Goal: Check status: Check status

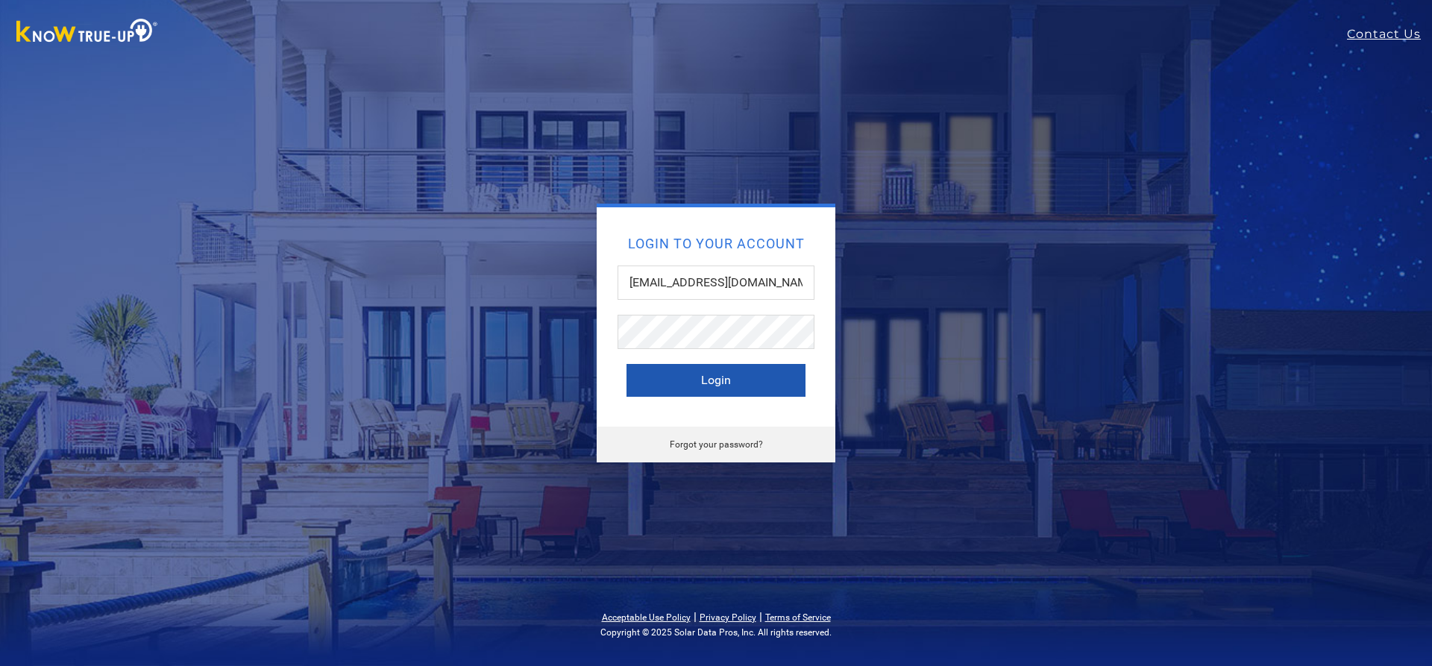
click at [732, 388] on button "Login" at bounding box center [716, 380] width 179 height 33
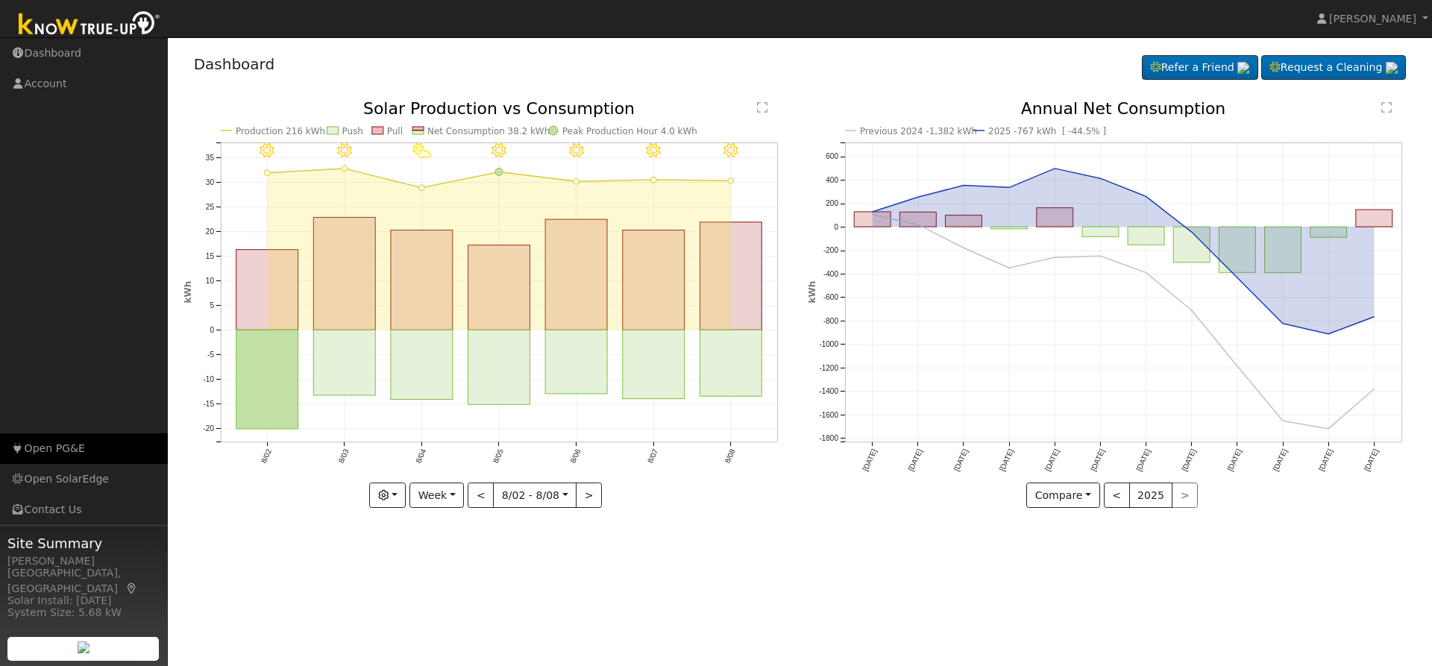
click at [98, 443] on link "Open PG&E" at bounding box center [84, 448] width 168 height 31
click at [95, 477] on link "Open SolarEdge" at bounding box center [84, 479] width 168 height 31
click at [301, 131] on text "Production 216 kWh" at bounding box center [281, 131] width 90 height 10
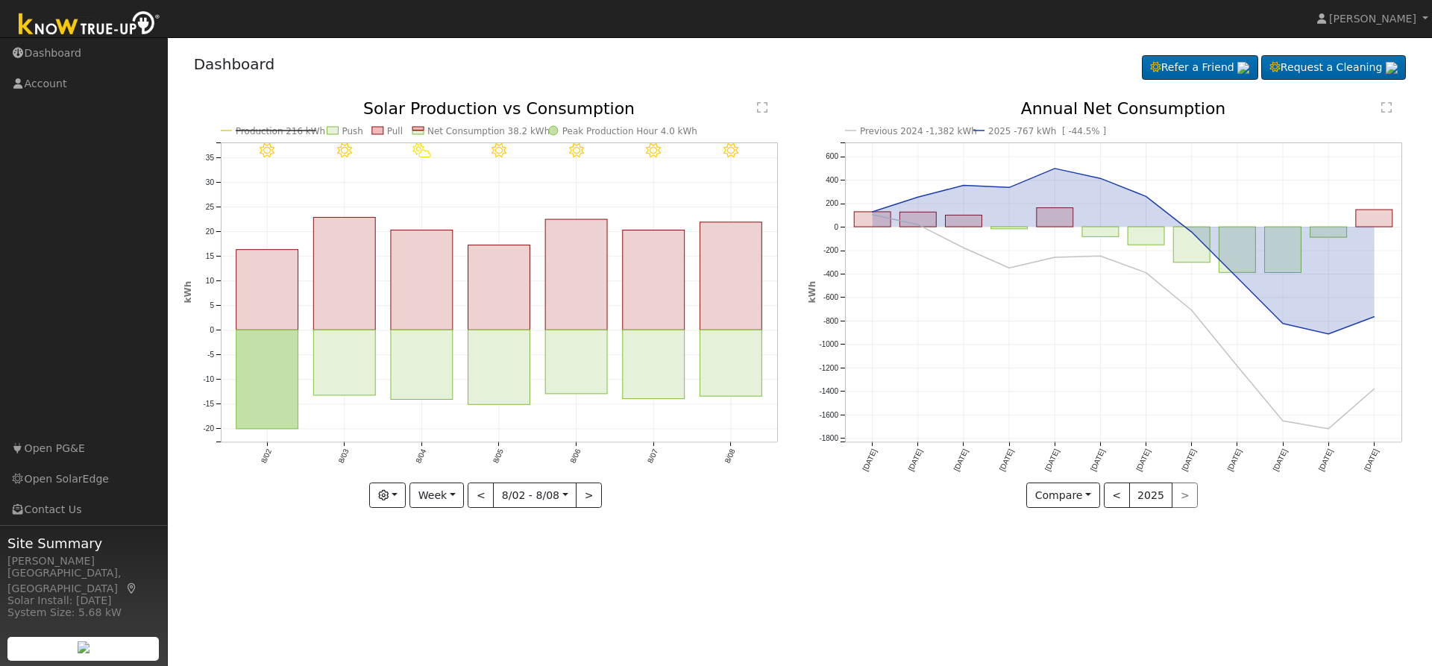
click at [286, 131] on text "Production 216 kWh" at bounding box center [281, 131] width 90 height 10
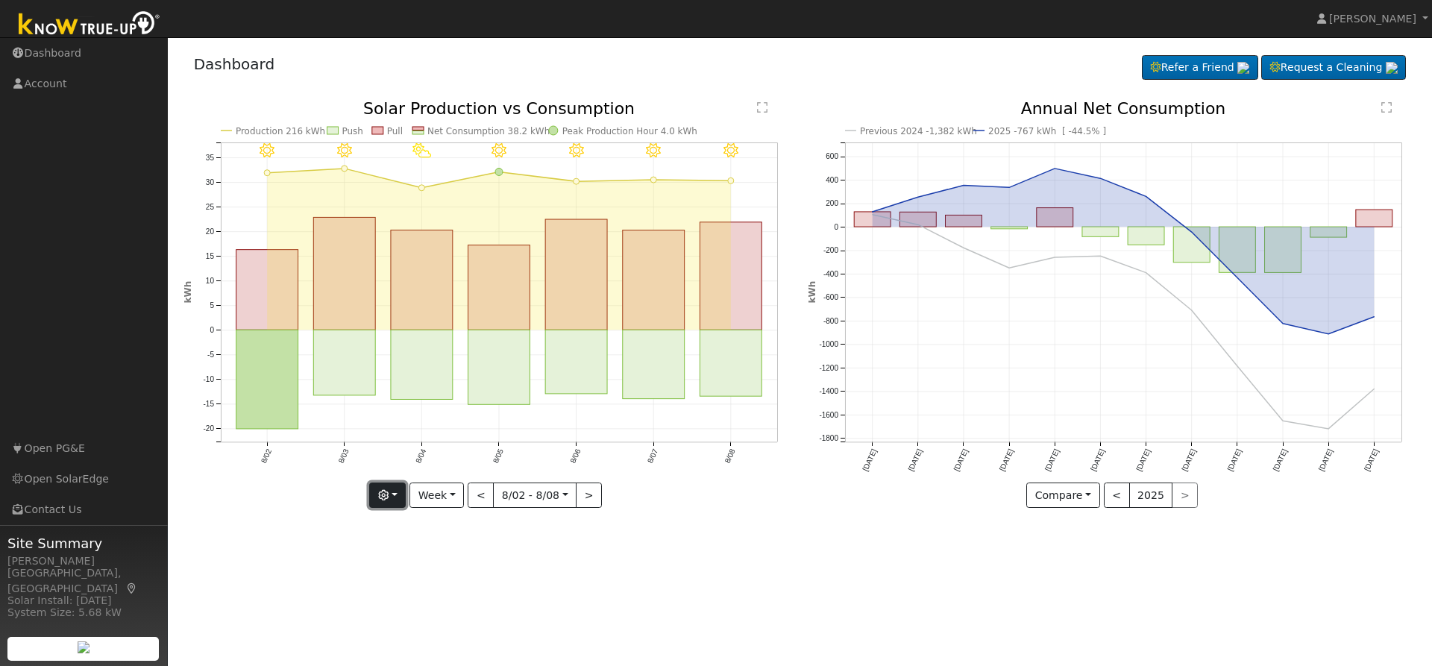
click at [395, 502] on button "button" at bounding box center [387, 495] width 37 height 25
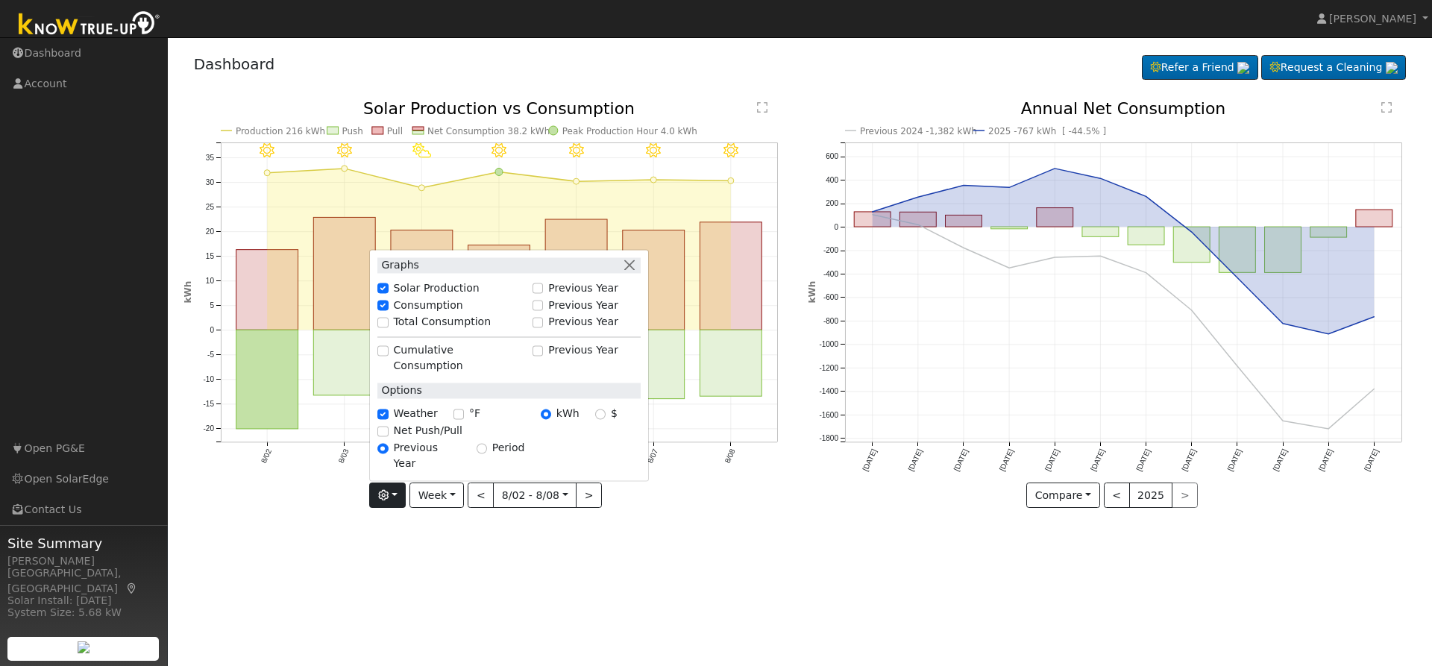
click at [454, 330] on label "Total Consumption" at bounding box center [443, 323] width 98 height 16
click at [388, 328] on input "Total Consumption" at bounding box center [382, 322] width 10 height 10
checkbox input "true"
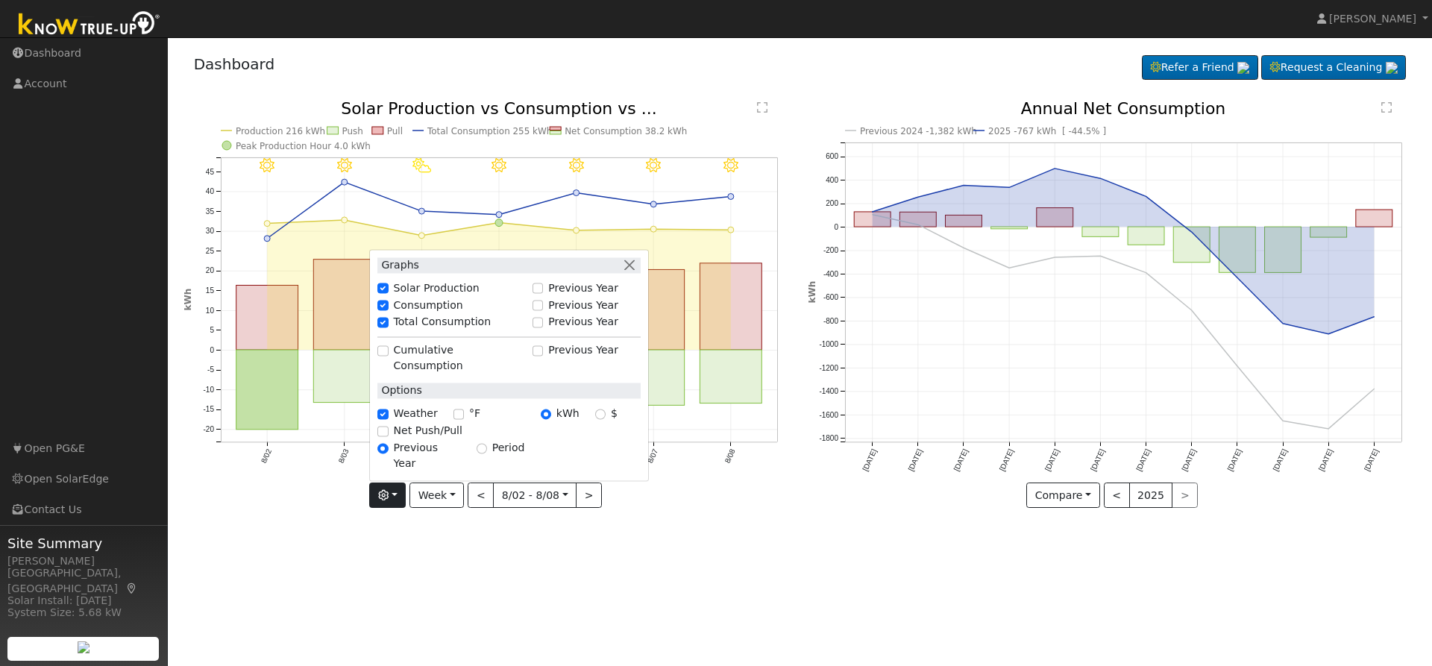
click at [774, 560] on div "User Profile First name Last name Email Email Notifications No Emails No Emails…" at bounding box center [800, 351] width 1264 height 629
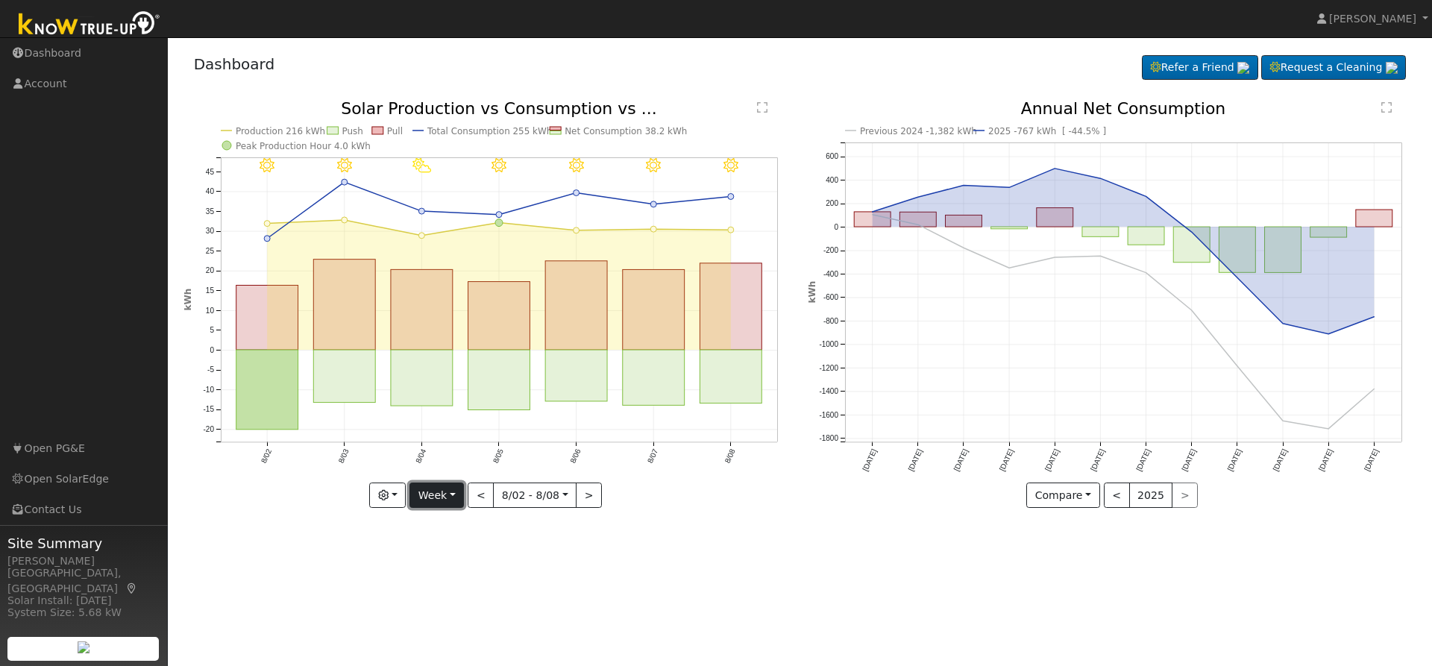
click at [457, 499] on button "Week" at bounding box center [437, 495] width 54 height 25
click at [462, 568] on link "Month" at bounding box center [462, 568] width 104 height 21
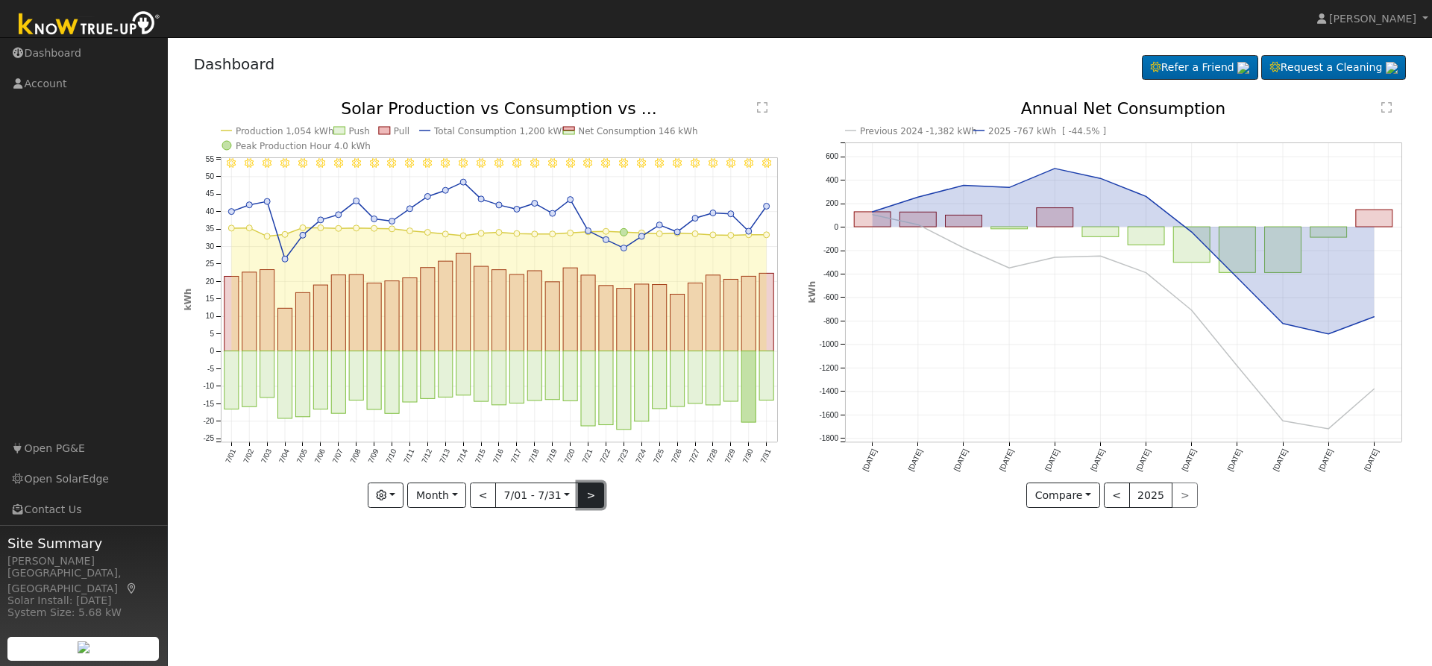
click at [588, 505] on button ">" at bounding box center [591, 495] width 26 height 25
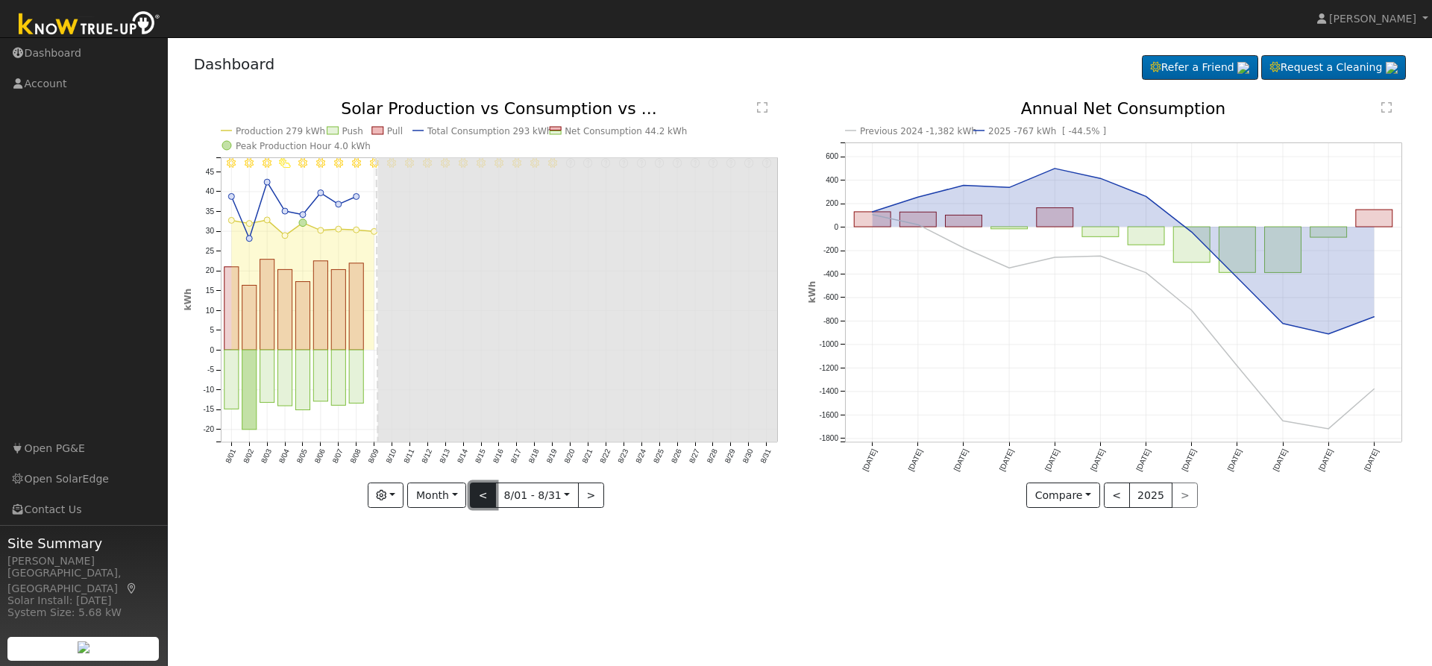
click at [478, 494] on button "<" at bounding box center [483, 495] width 26 height 25
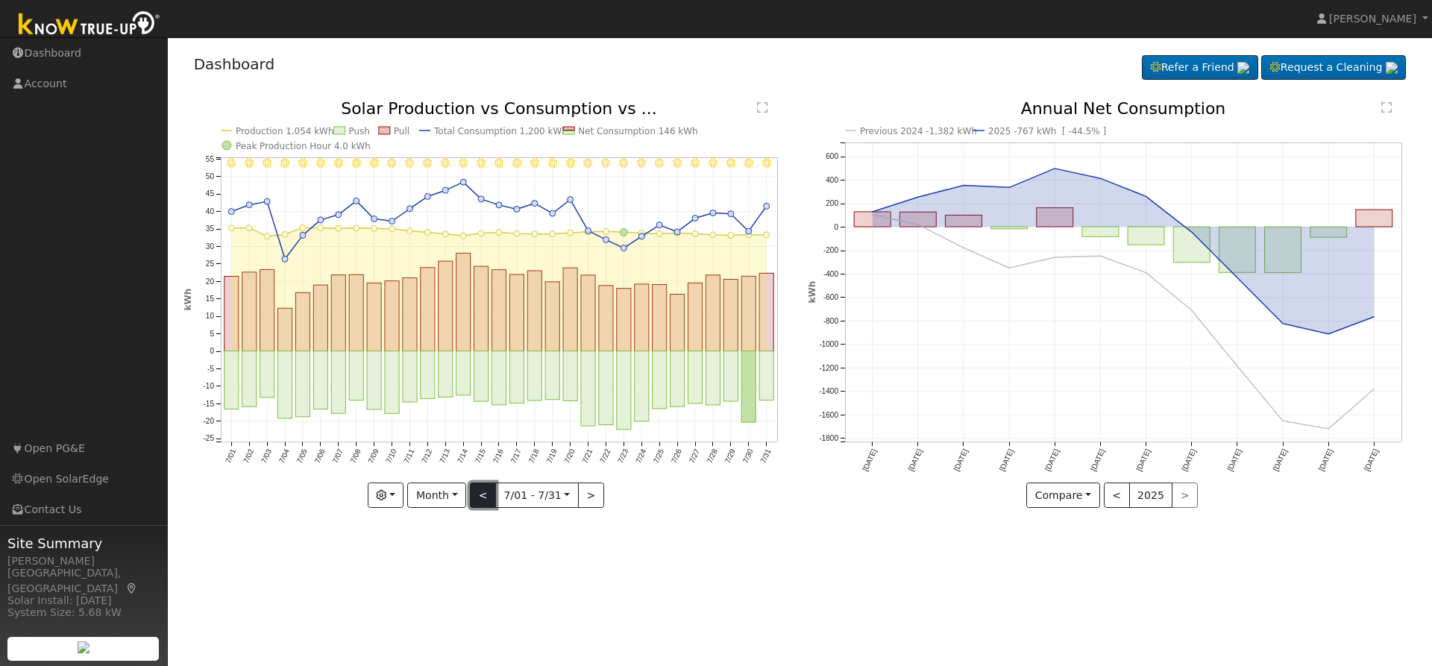
click at [478, 494] on button "<" at bounding box center [483, 495] width 26 height 25
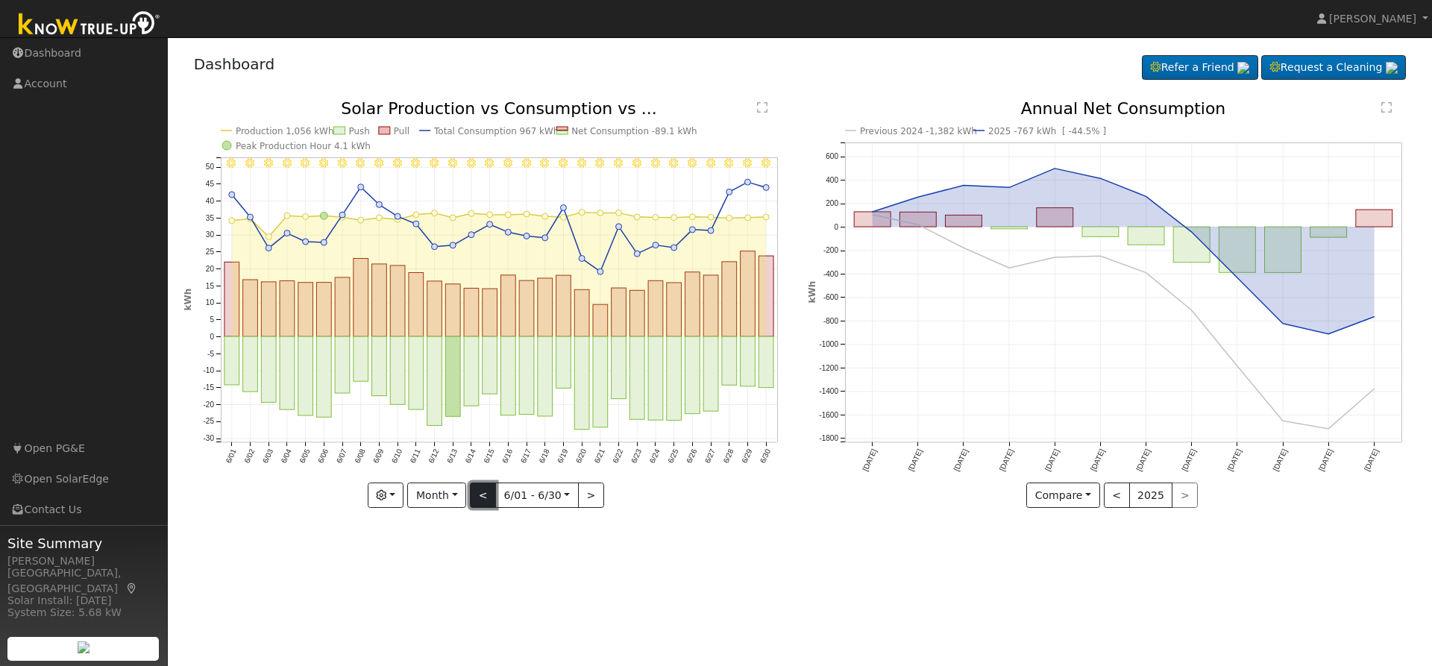
click at [478, 494] on button "<" at bounding box center [483, 495] width 26 height 25
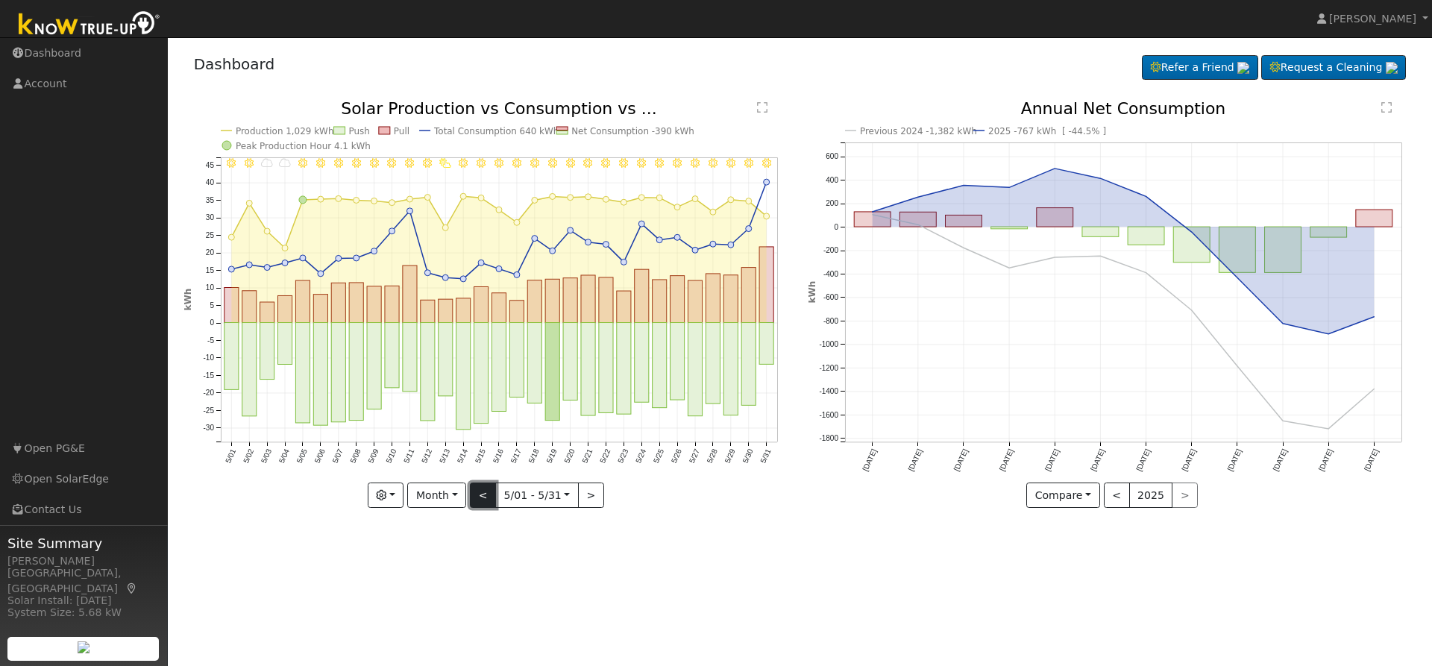
click at [478, 494] on button "<" at bounding box center [483, 495] width 26 height 25
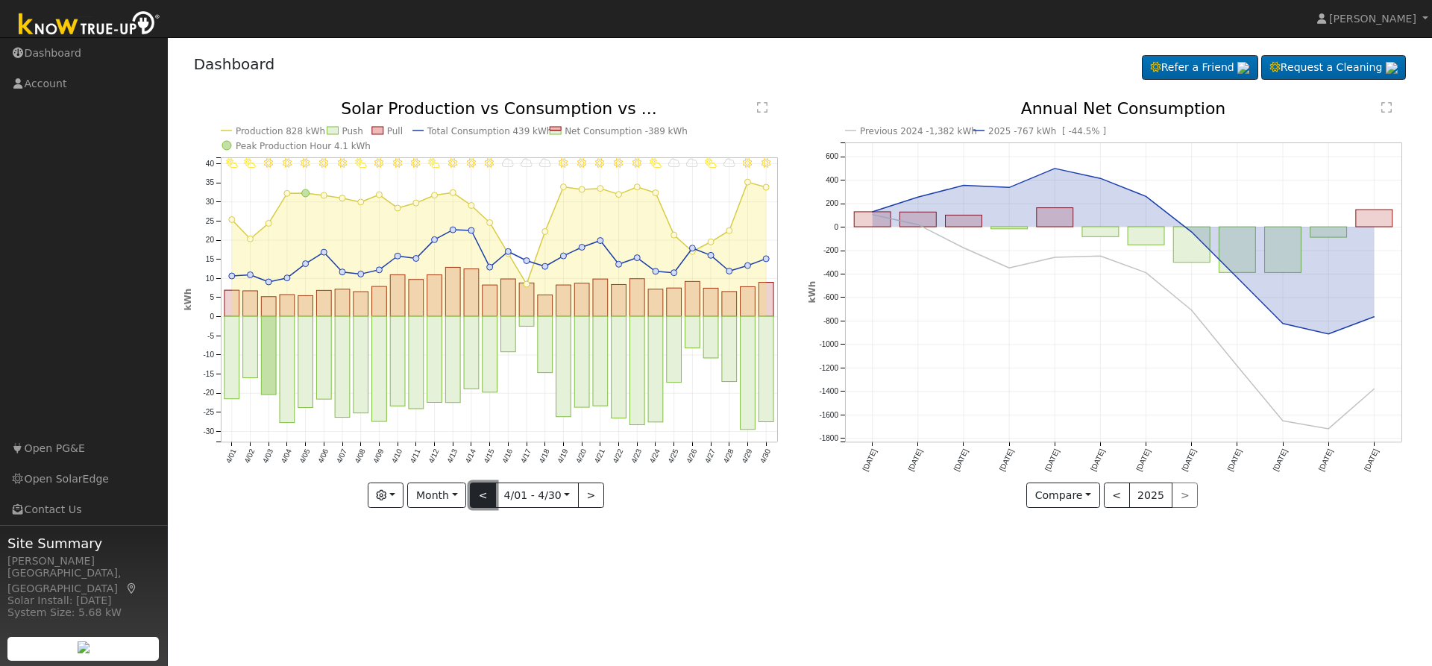
click at [478, 494] on button "<" at bounding box center [483, 495] width 26 height 25
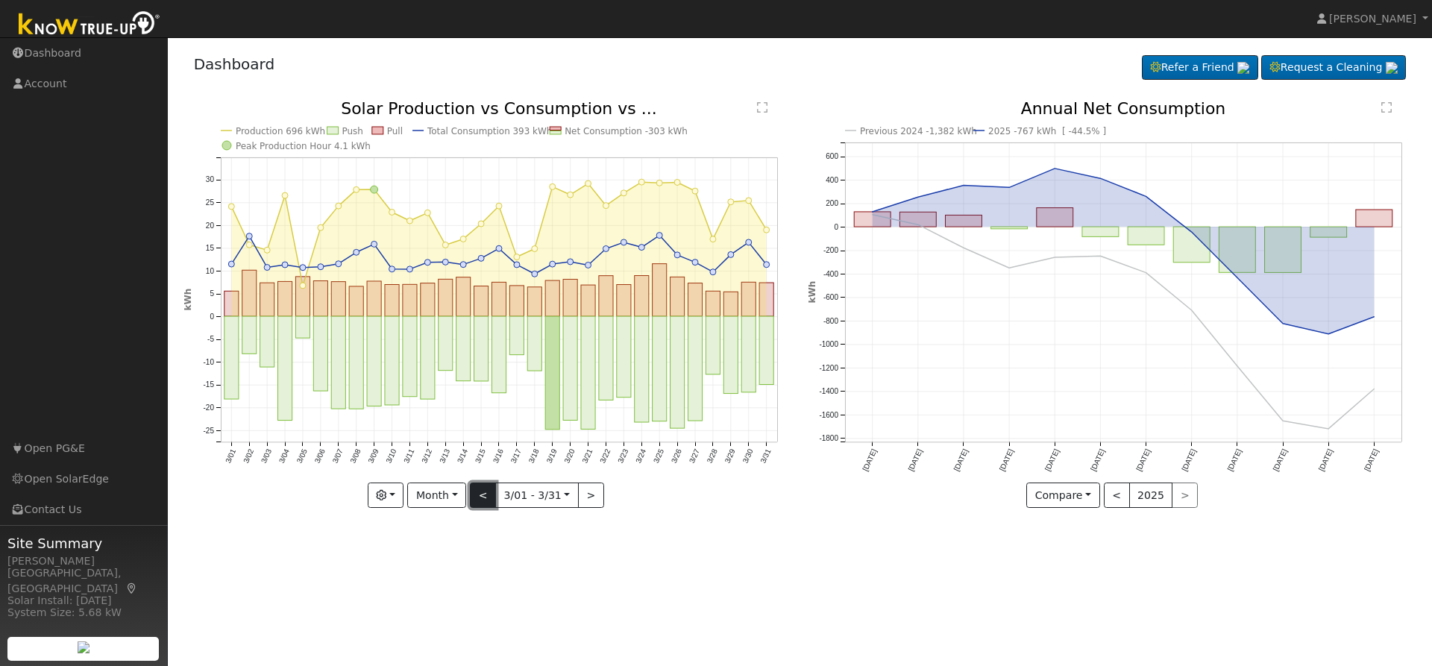
click at [478, 494] on button "<" at bounding box center [483, 495] width 26 height 25
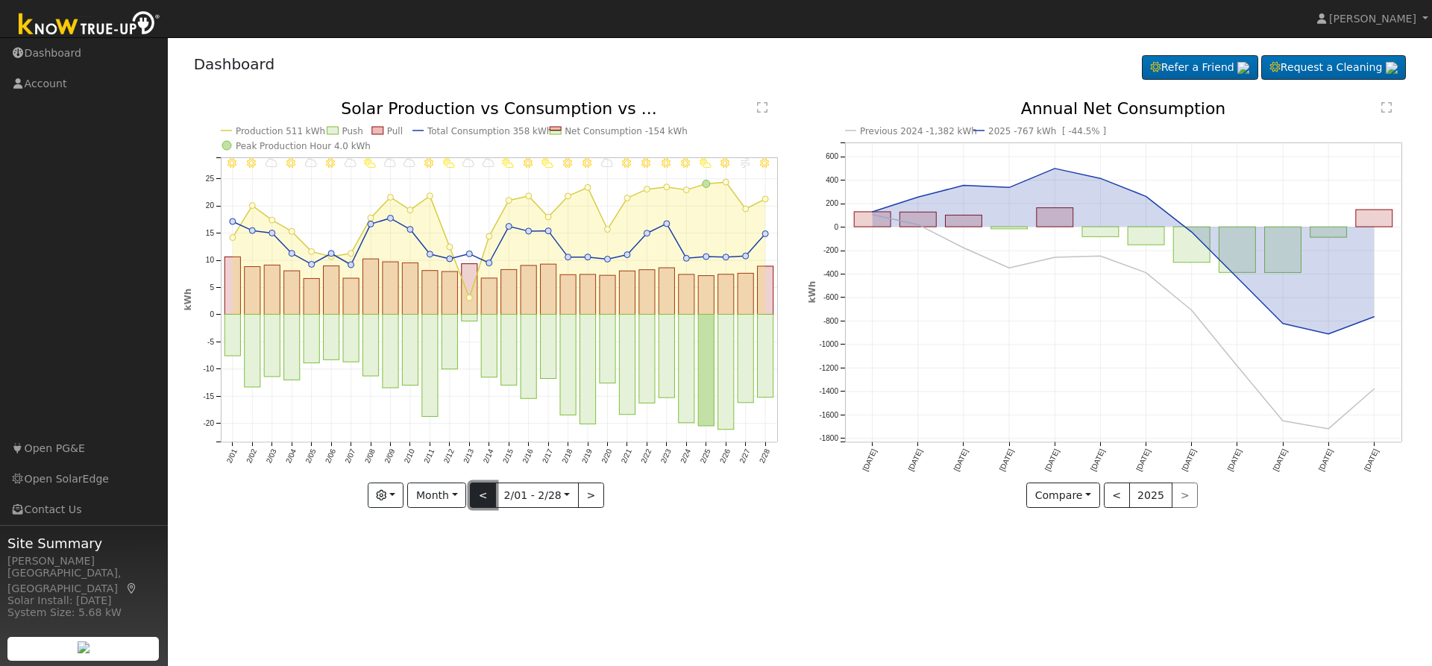
click at [480, 487] on button "<" at bounding box center [483, 495] width 26 height 25
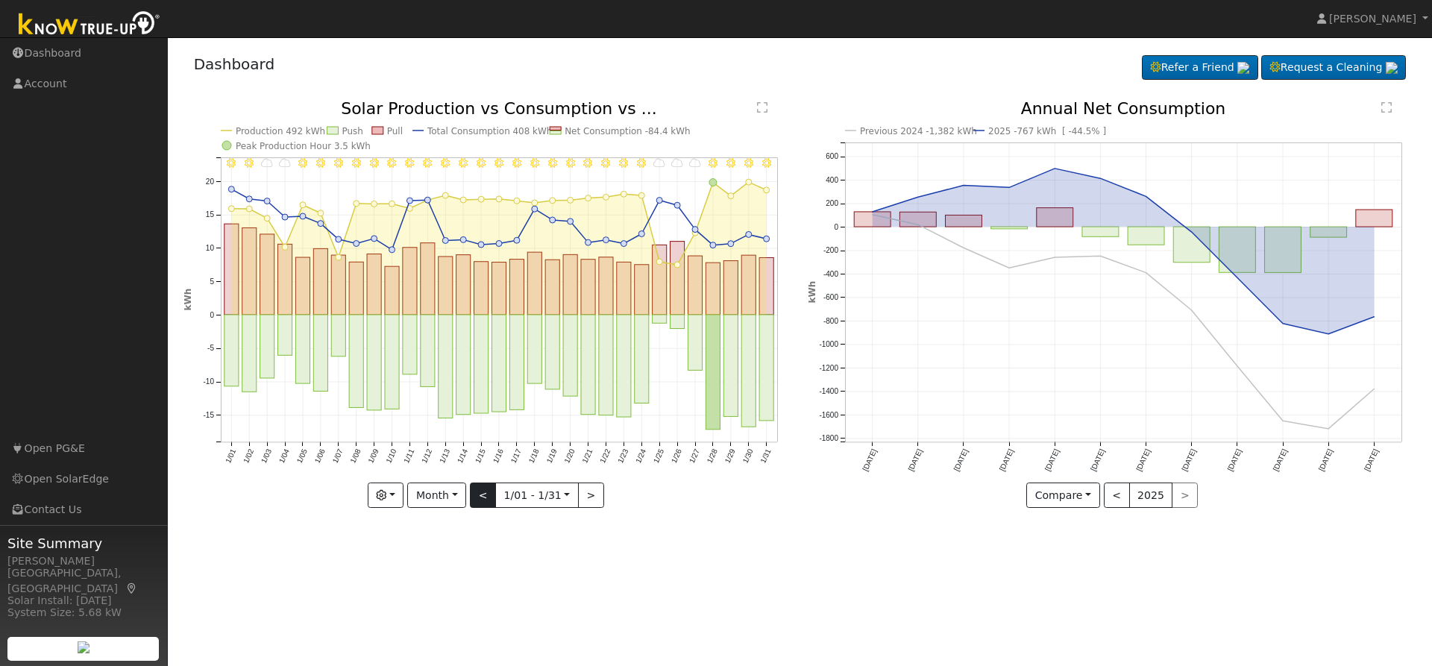
click at [480, 487] on div at bounding box center [488, 304] width 609 height 407
click at [480, 487] on button "<" at bounding box center [483, 495] width 26 height 25
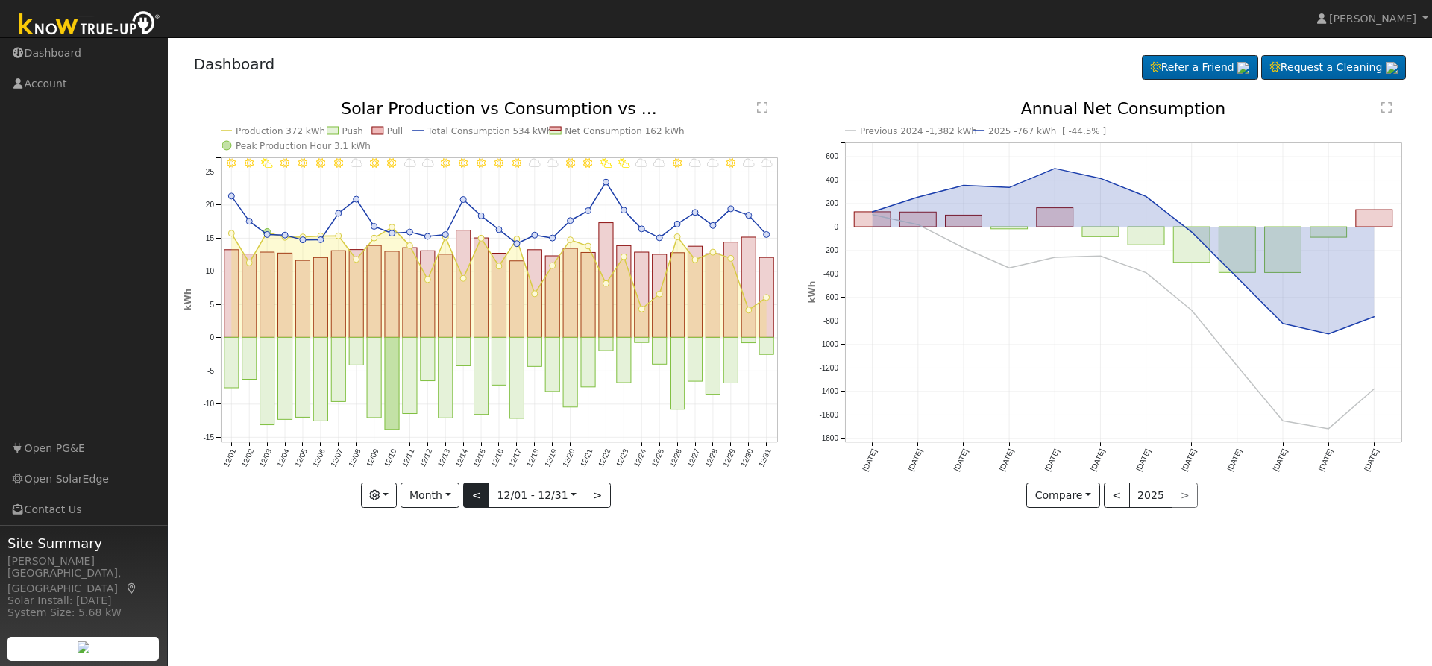
click at [480, 487] on div "12/31 - Cloudy 12/30 - Cloudy 12/29 - Clear 12/28 - MostlyCloudy 12/27 - Mostly…" at bounding box center [488, 304] width 609 height 407
click at [483, 498] on button "<" at bounding box center [476, 495] width 26 height 25
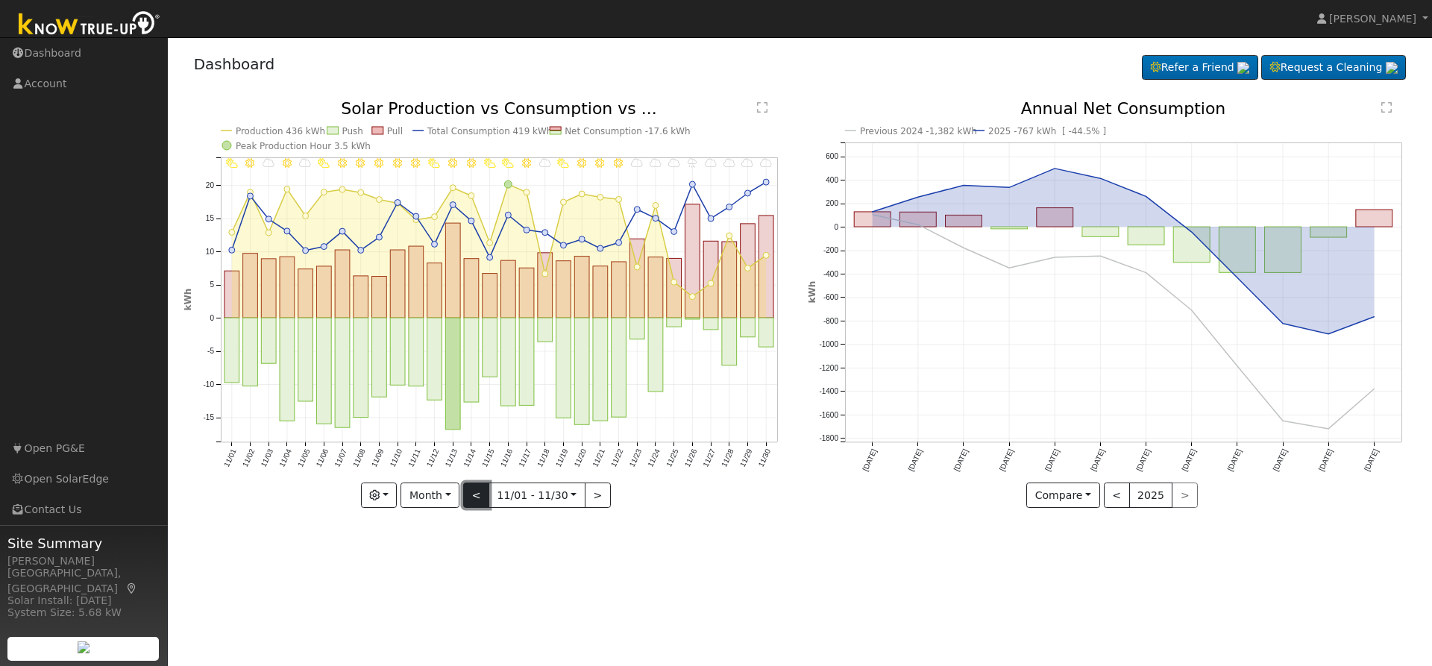
click at [483, 498] on button "<" at bounding box center [476, 495] width 26 height 25
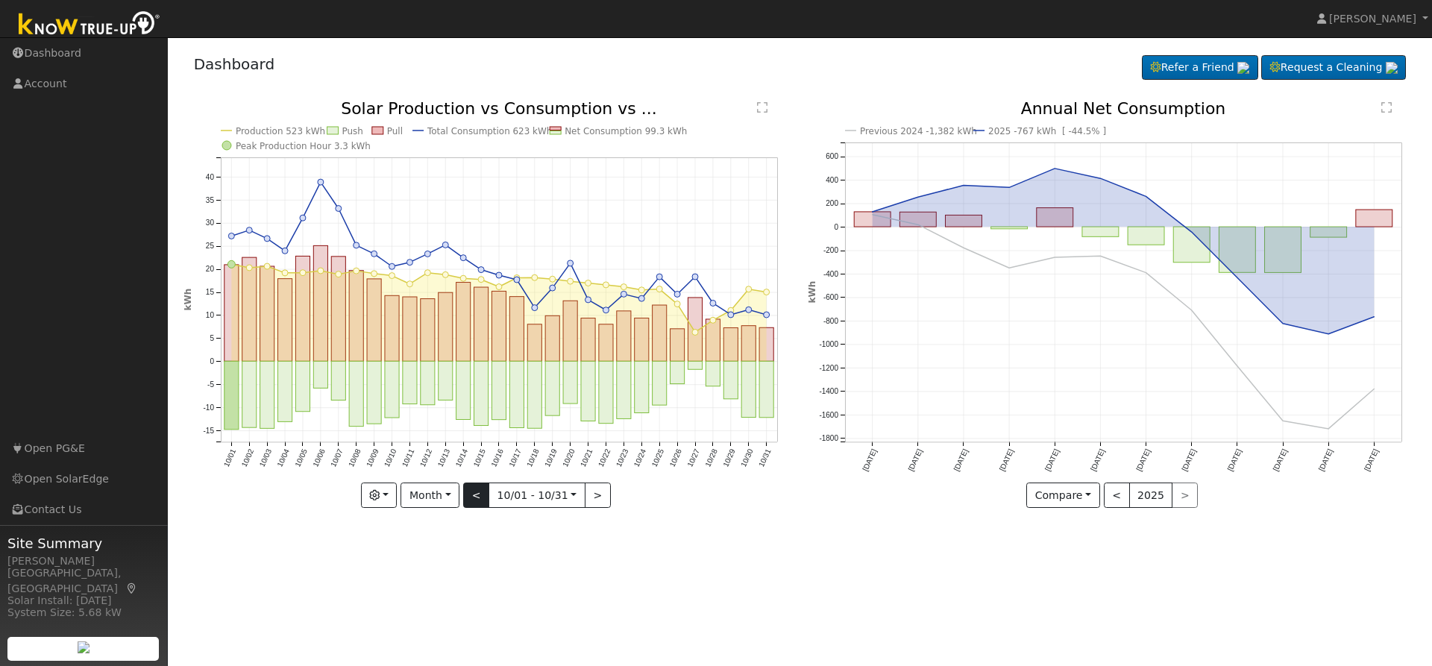
click at [483, 498] on div "Production 523 kWh Push Pull Total Consumption 623 kWh Net Consumption 99.3 kWh…" at bounding box center [488, 304] width 609 height 407
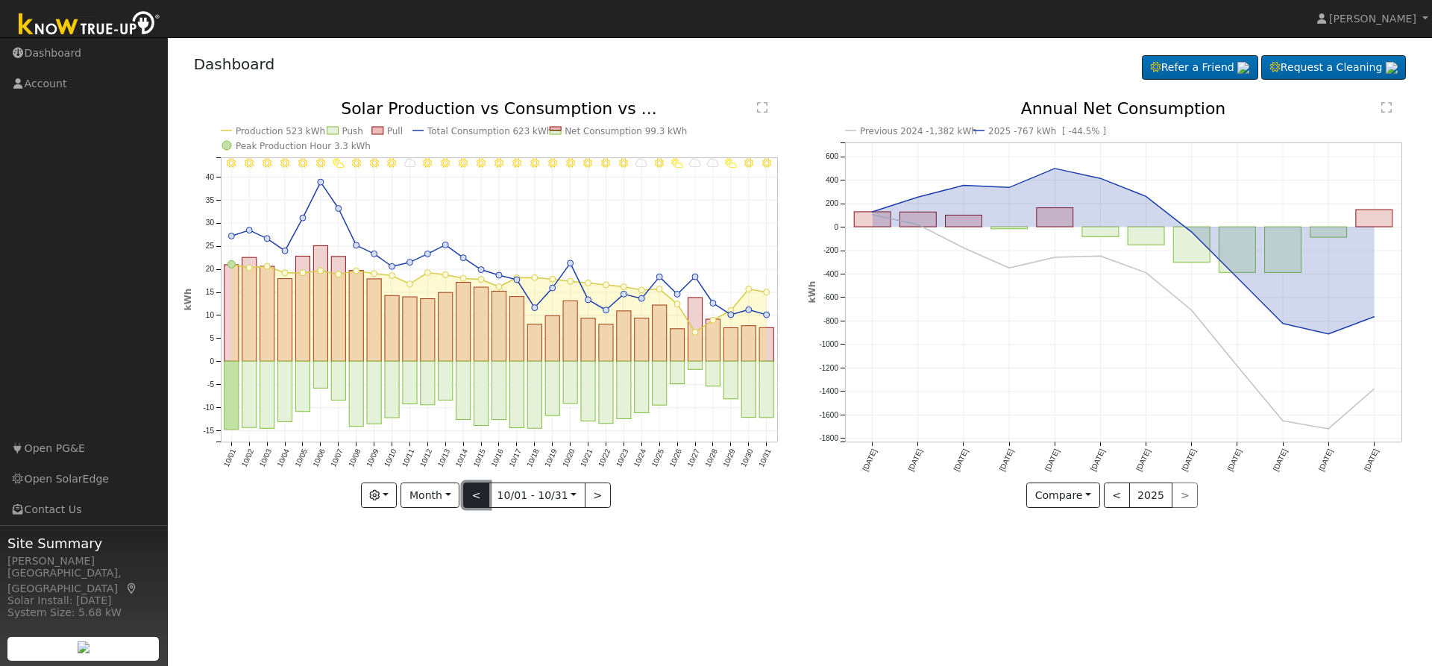
click at [483, 498] on button "<" at bounding box center [476, 495] width 26 height 25
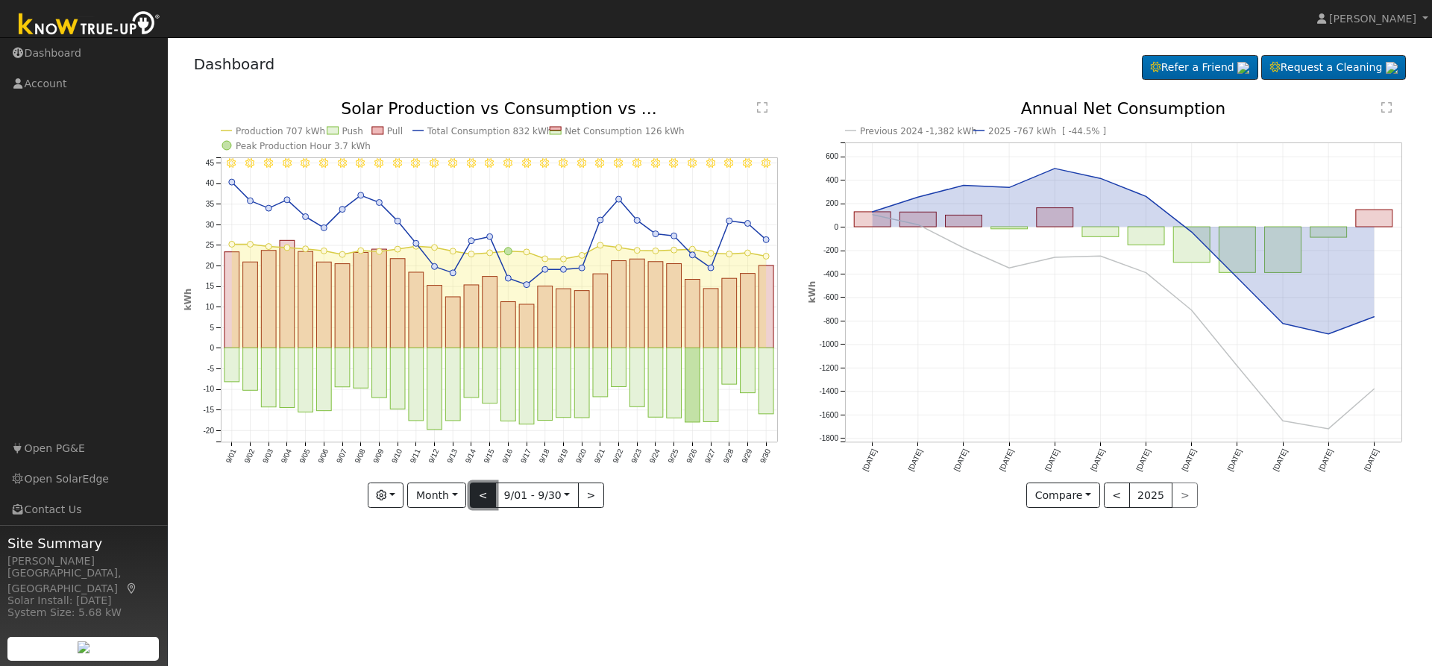
click at [483, 498] on button "<" at bounding box center [483, 495] width 26 height 25
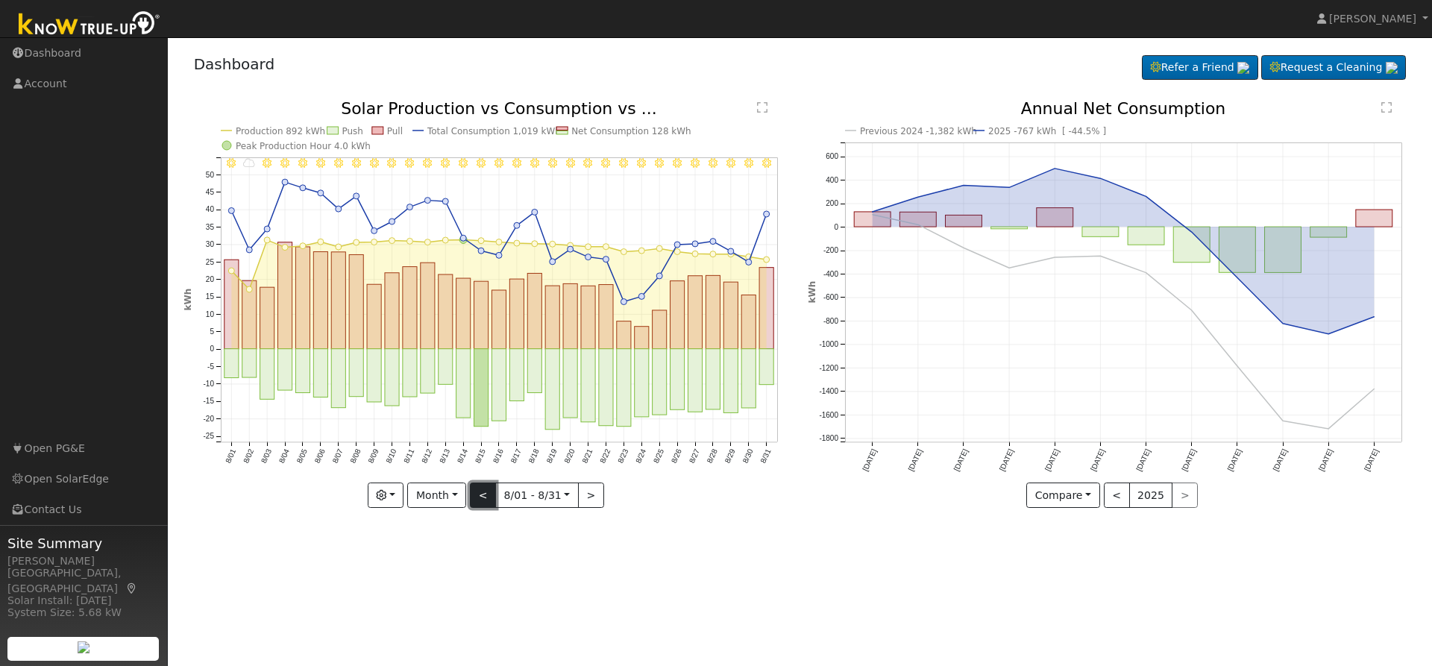
click at [483, 498] on button "<" at bounding box center [483, 495] width 26 height 25
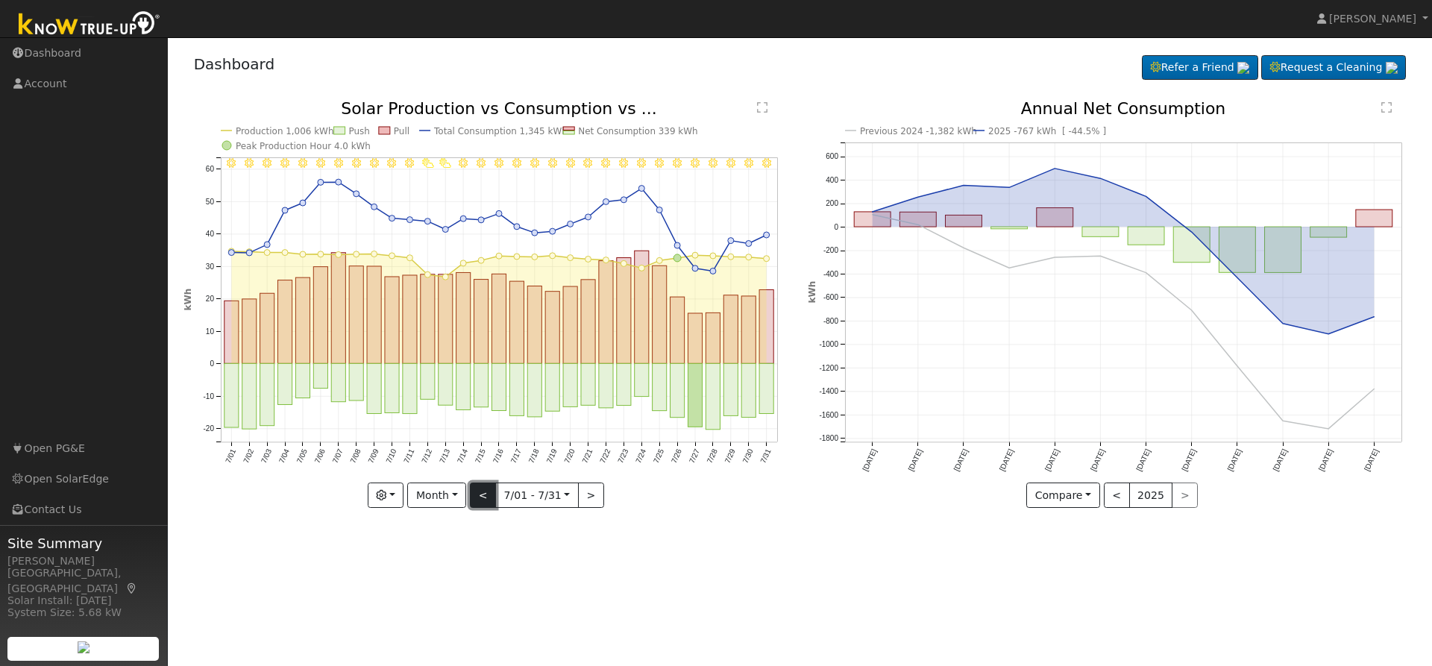
click at [483, 498] on button "<" at bounding box center [483, 495] width 26 height 25
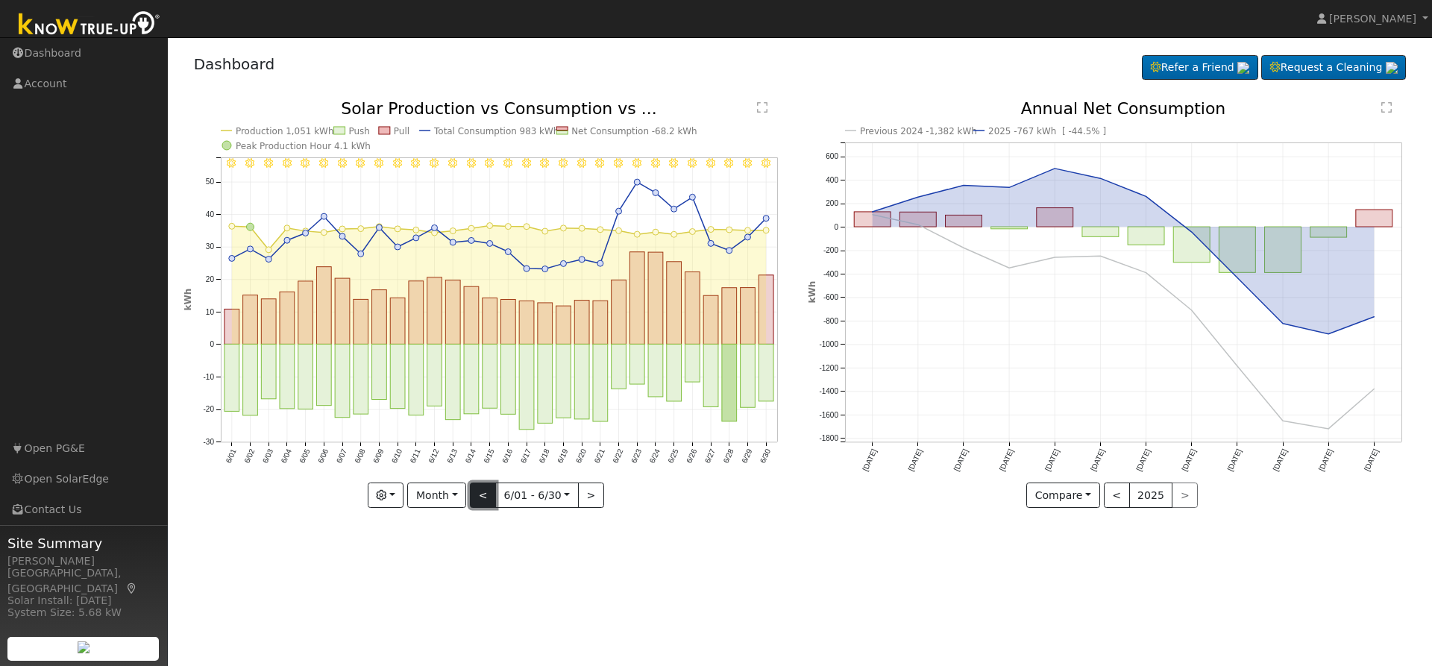
click at [483, 498] on button "<" at bounding box center [483, 495] width 26 height 25
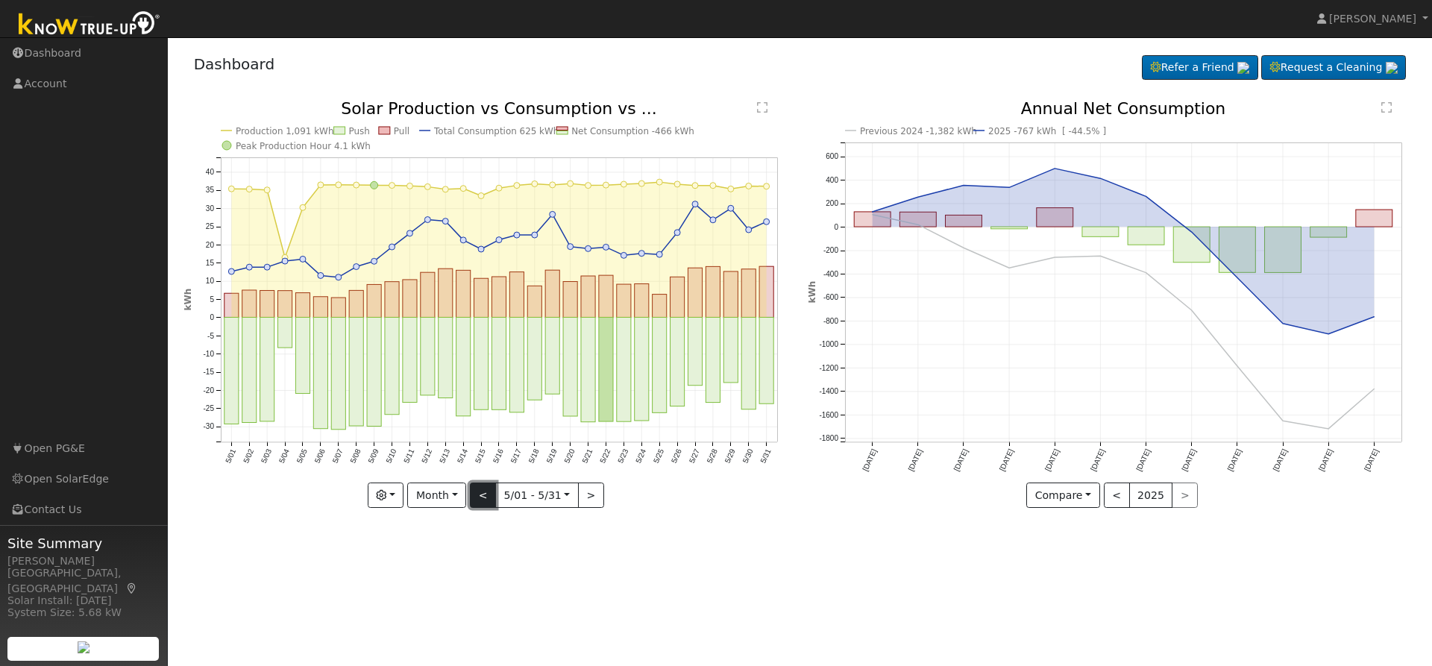
click at [483, 498] on button "<" at bounding box center [483, 495] width 26 height 25
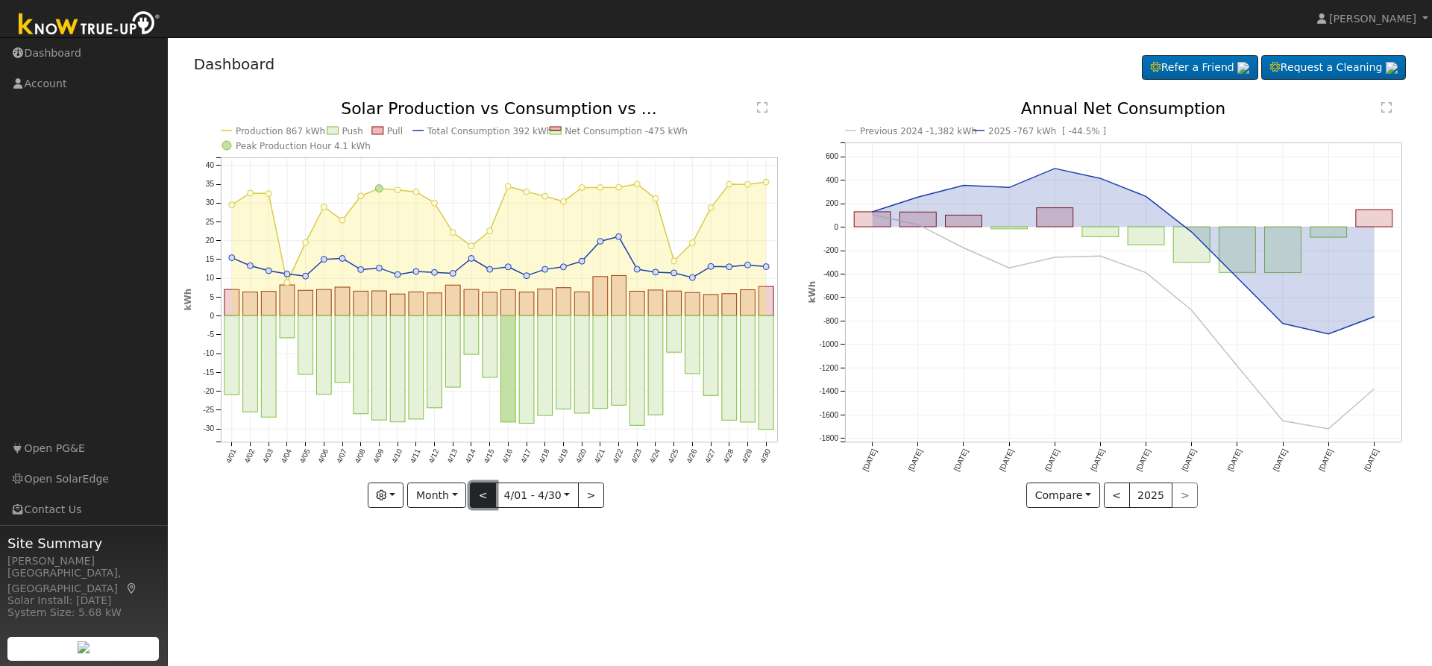
click at [483, 498] on button "<" at bounding box center [483, 495] width 26 height 25
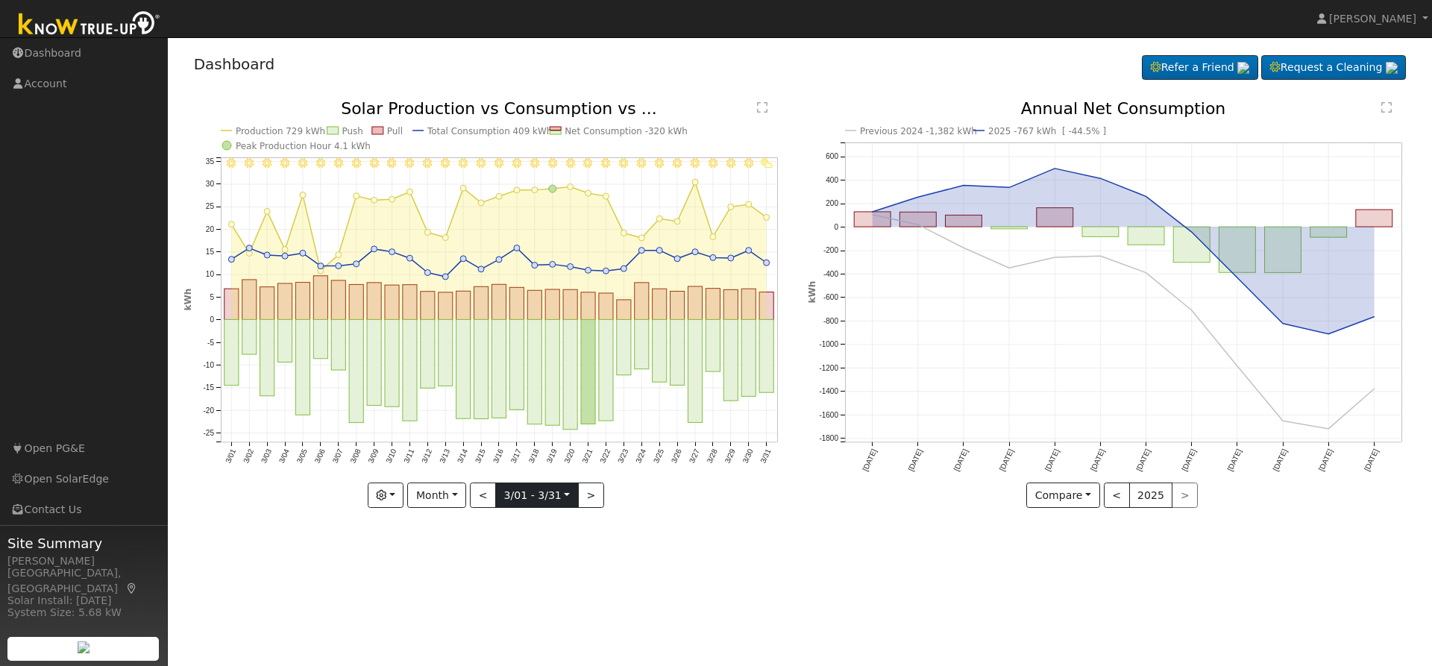
click at [564, 489] on input "2024-03-01" at bounding box center [537, 495] width 82 height 24
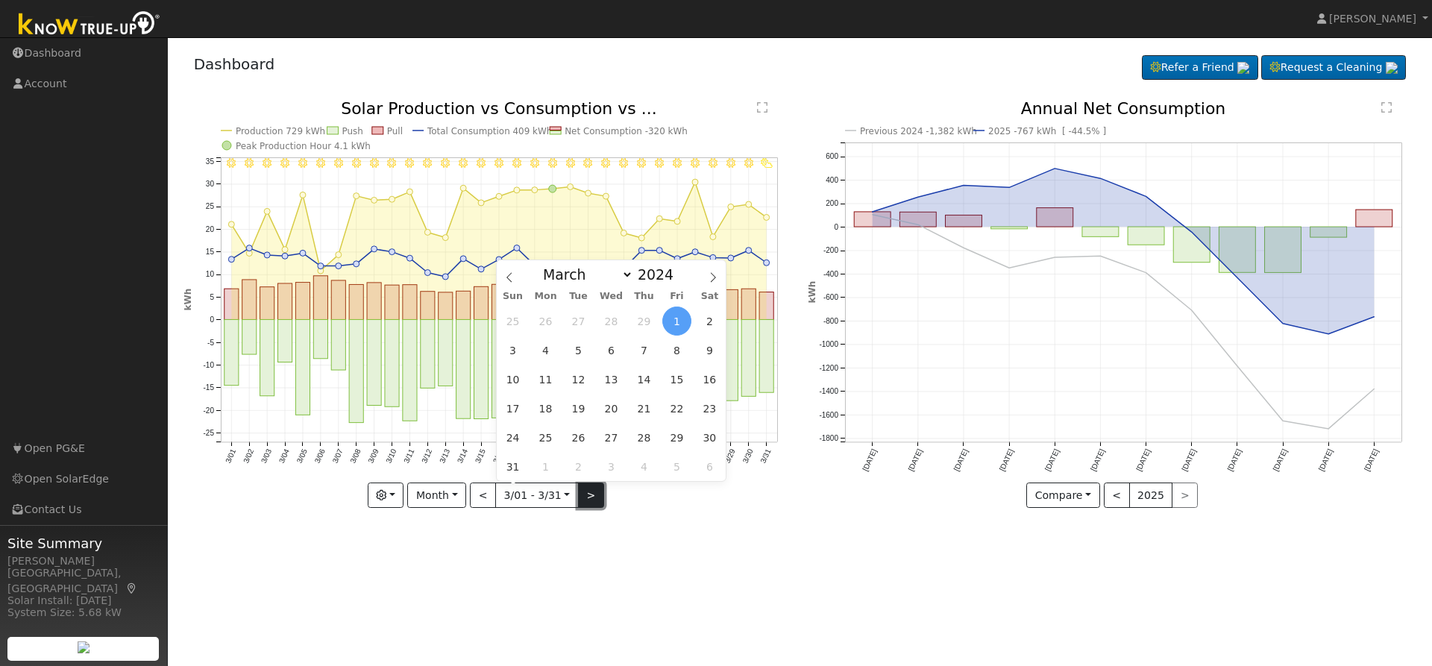
click at [583, 498] on button ">" at bounding box center [591, 495] width 26 height 25
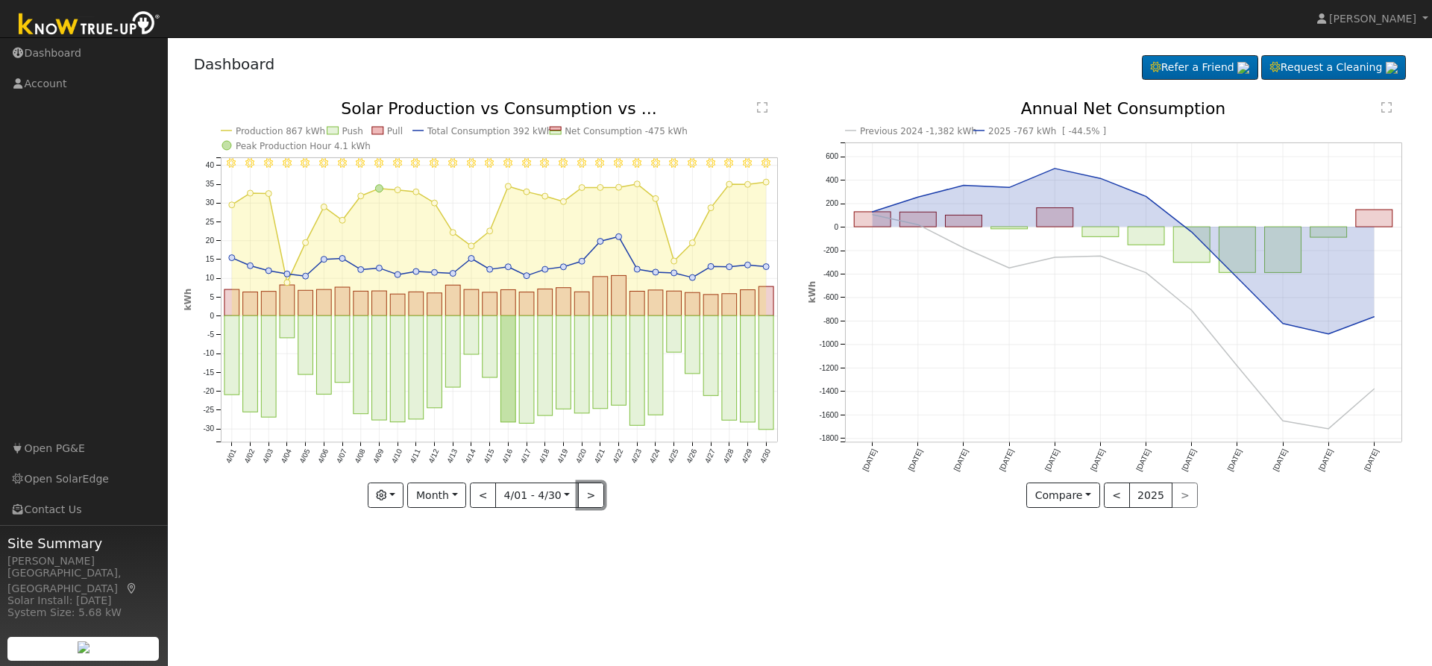
click at [585, 498] on button ">" at bounding box center [591, 495] width 26 height 25
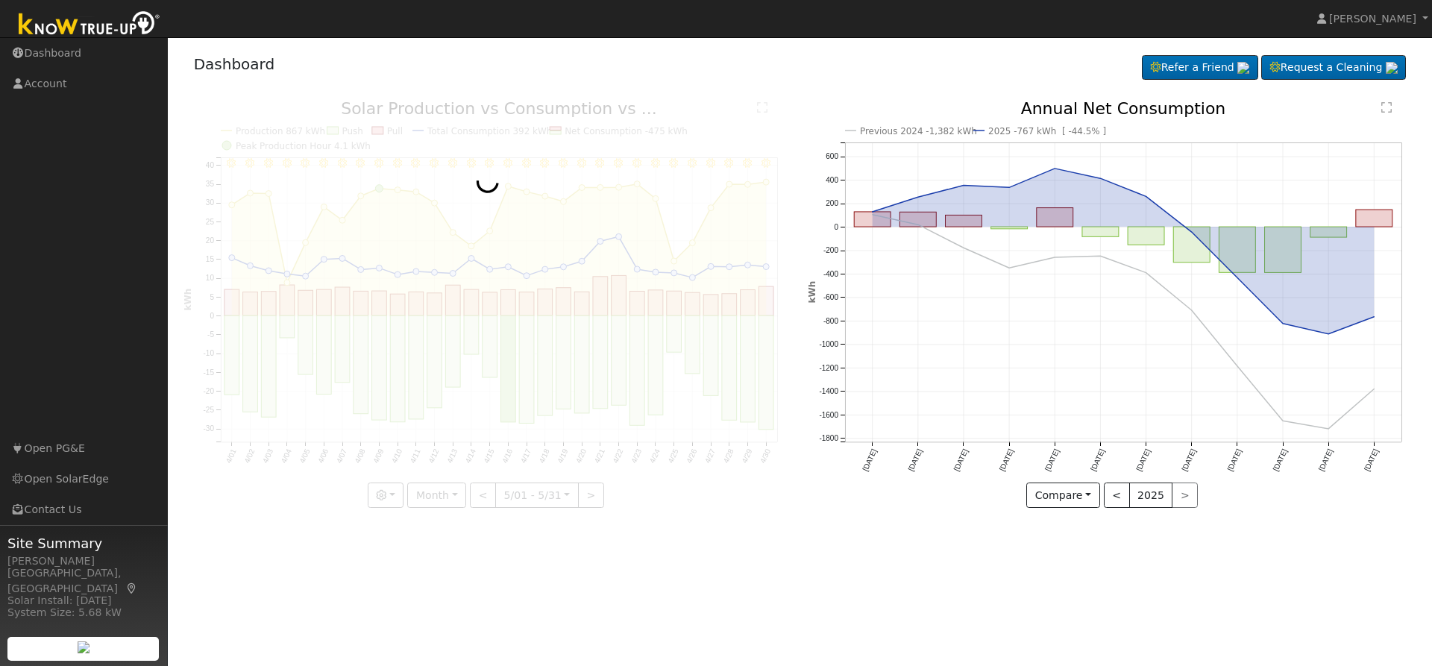
click at [585, 498] on div at bounding box center [488, 304] width 609 height 407
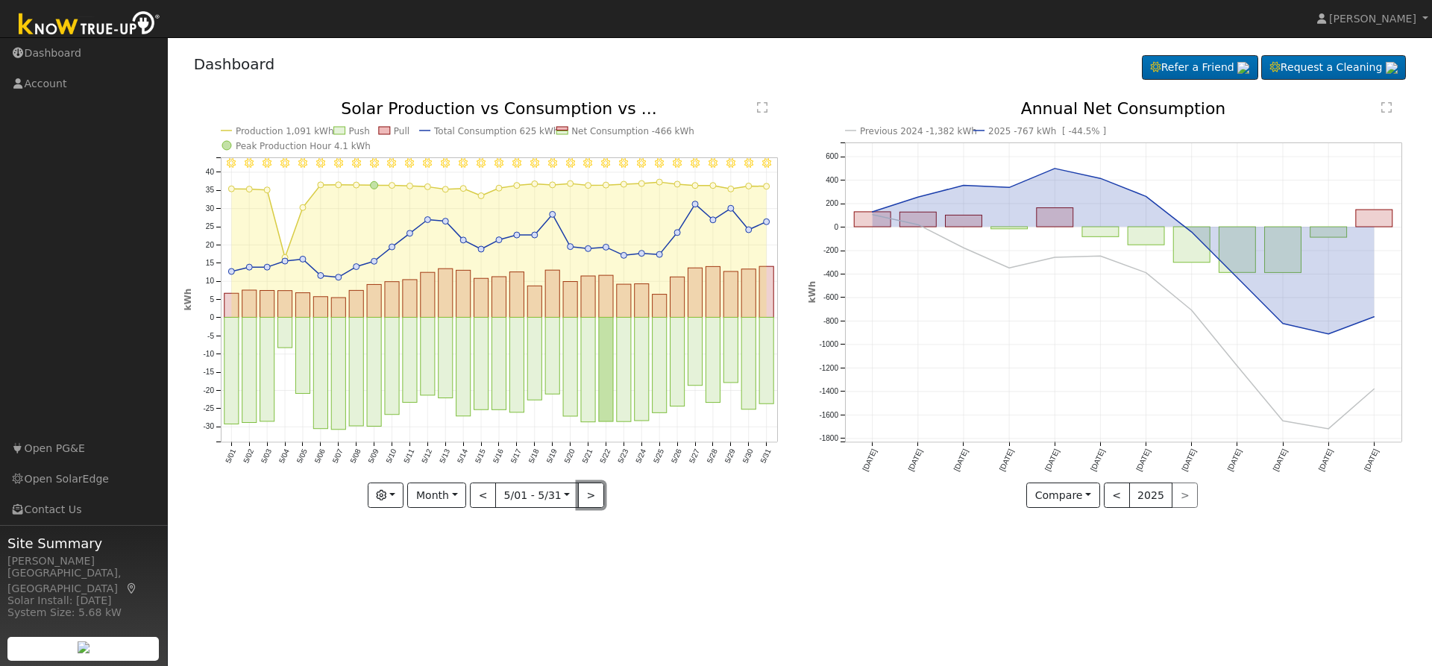
click at [585, 498] on button ">" at bounding box center [591, 495] width 26 height 25
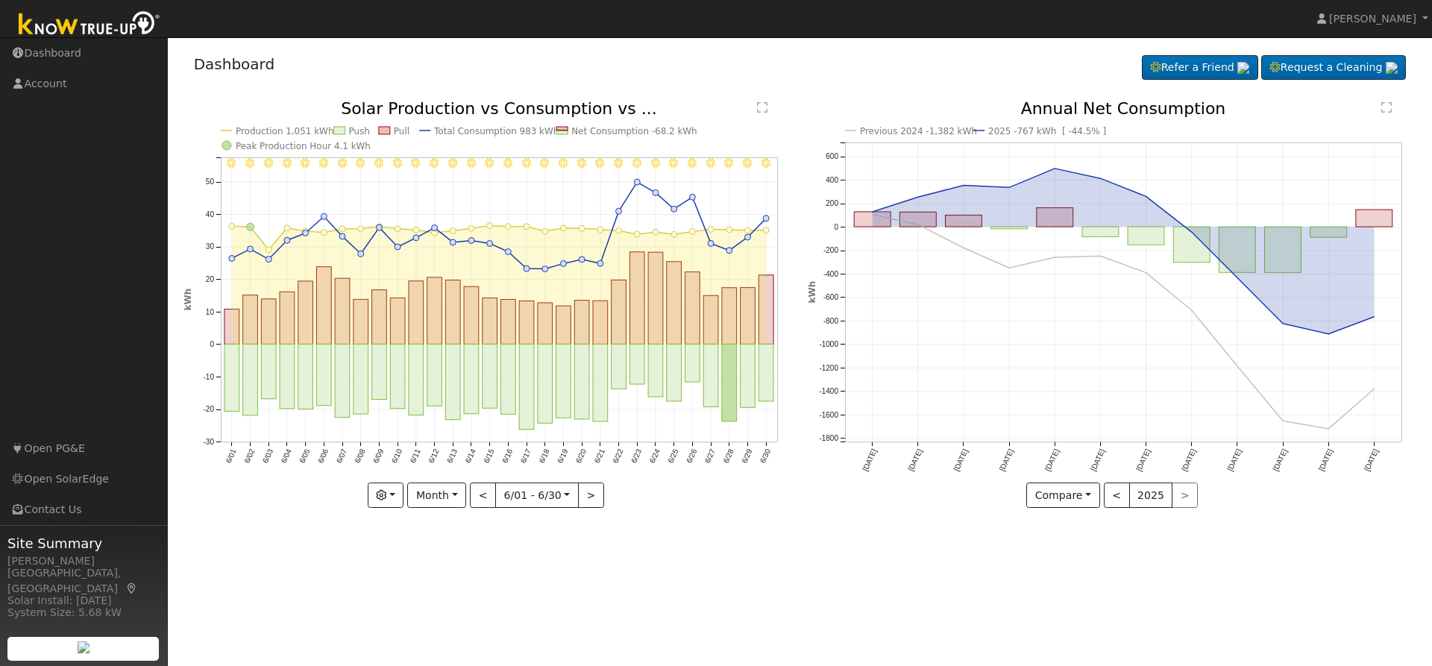
click at [585, 498] on div "6/30 - Clear 6/29 - Clear 6/28 - Clear 6/27 - Clear 6/26 - Clear 6/25 - Clear 6…" at bounding box center [488, 304] width 609 height 407
click at [458, 483] on div "6/30 - Clear 6/29 - Clear 6/28 - Clear 6/27 - Clear 6/26 - Clear 6/25 - Clear 6…" at bounding box center [488, 304] width 609 height 407
click at [457, 496] on button "Month" at bounding box center [436, 495] width 59 height 25
click at [463, 588] on link "Year" at bounding box center [460, 589] width 104 height 21
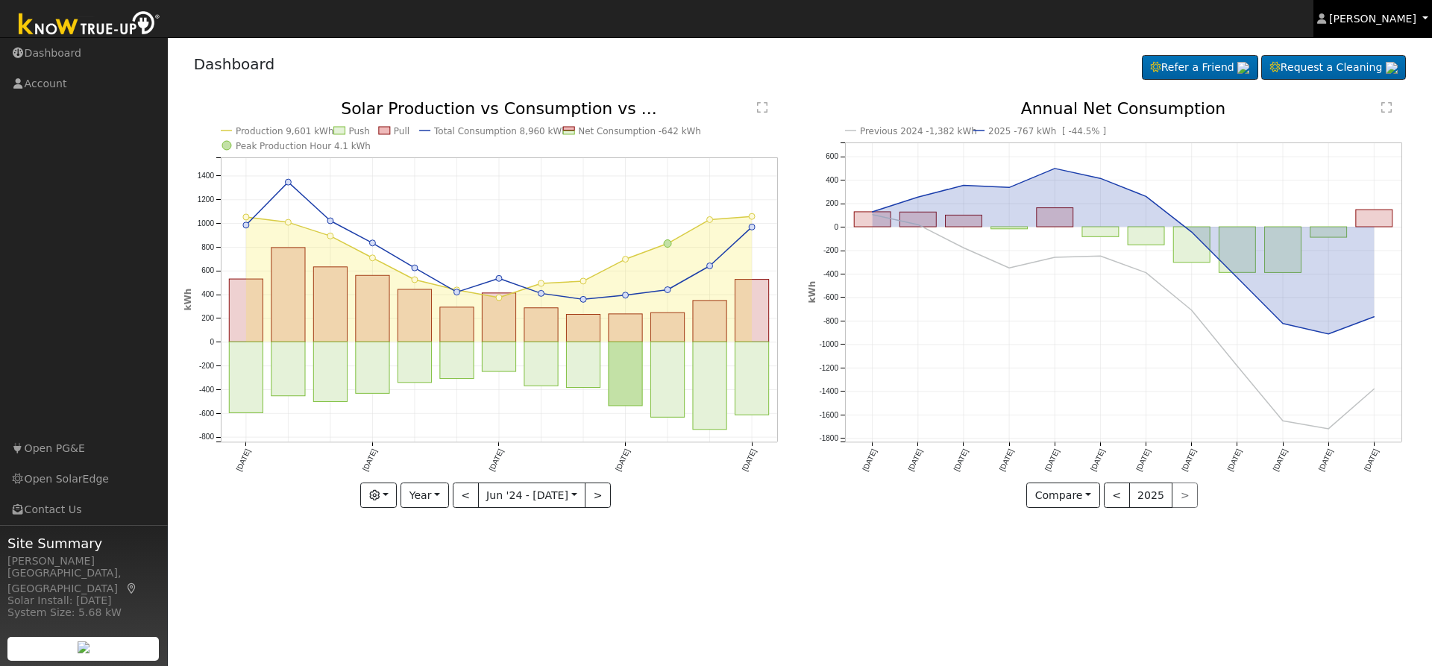
click at [1430, 22] on link "Jorge Garcia" at bounding box center [1373, 18] width 119 height 37
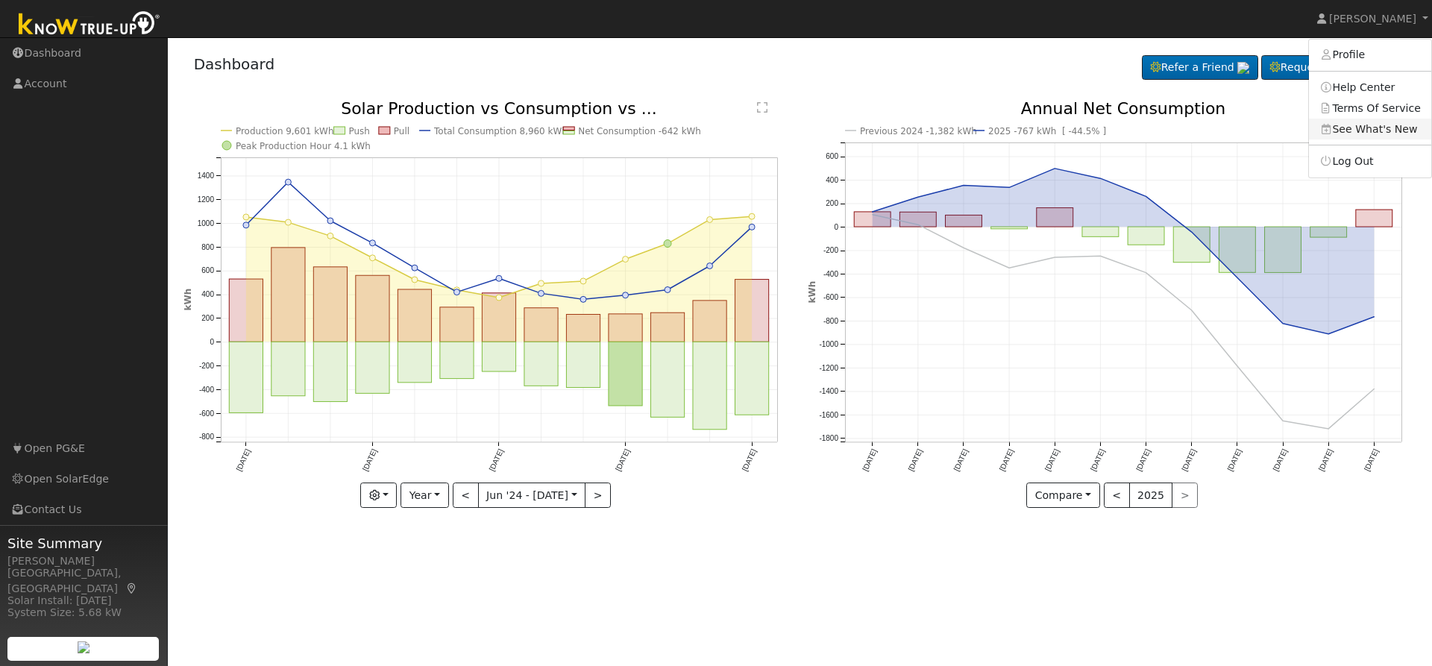
click at [1414, 138] on link "See What's New" at bounding box center [1370, 129] width 122 height 21
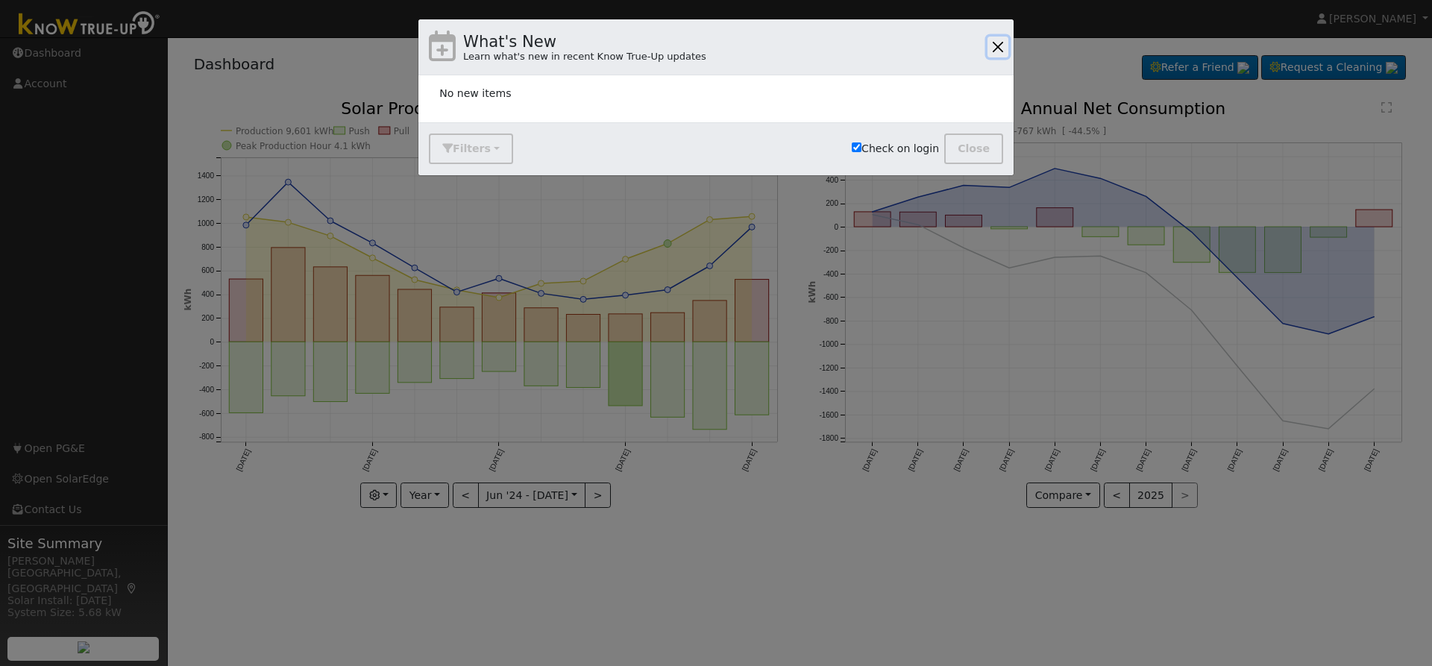
drag, startPoint x: 991, startPoint y: 52, endPoint x: 1018, endPoint y: 49, distance: 27.0
click at [991, 53] on button "button" at bounding box center [998, 47] width 21 height 21
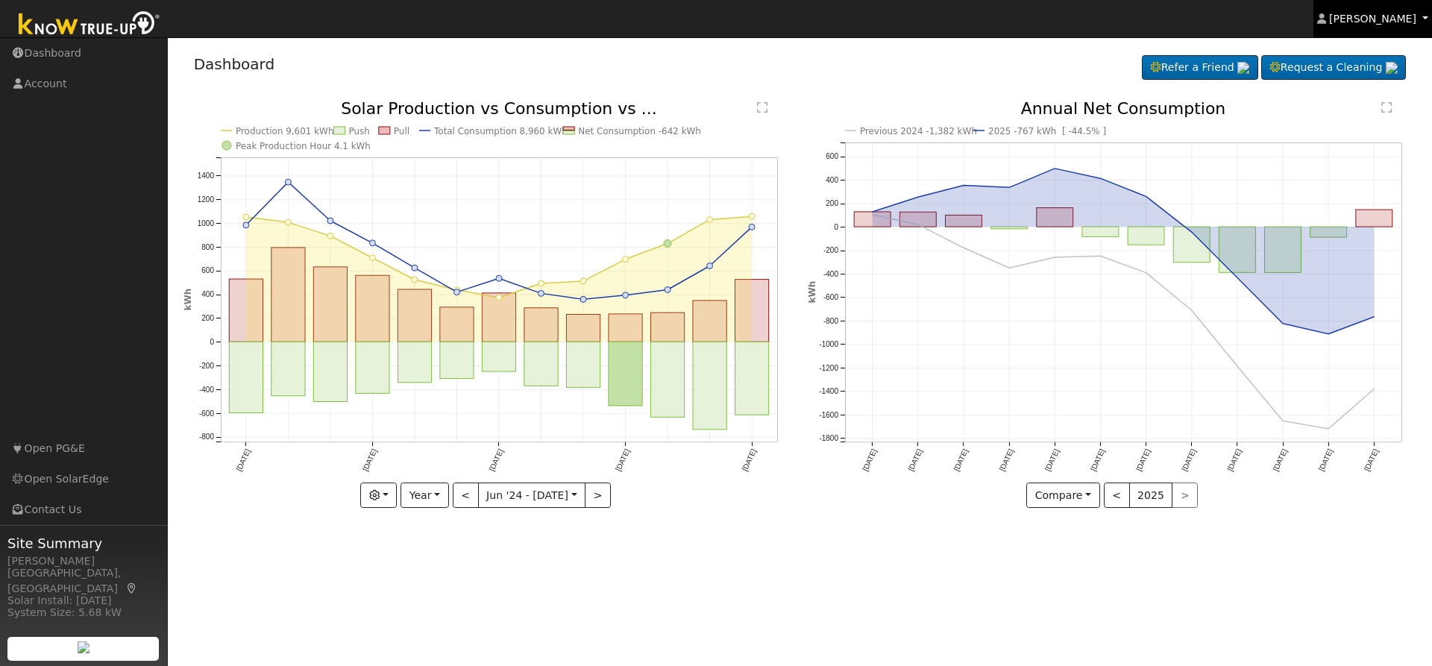
click at [1400, 22] on span "Jorge Garcia" at bounding box center [1372, 19] width 87 height 12
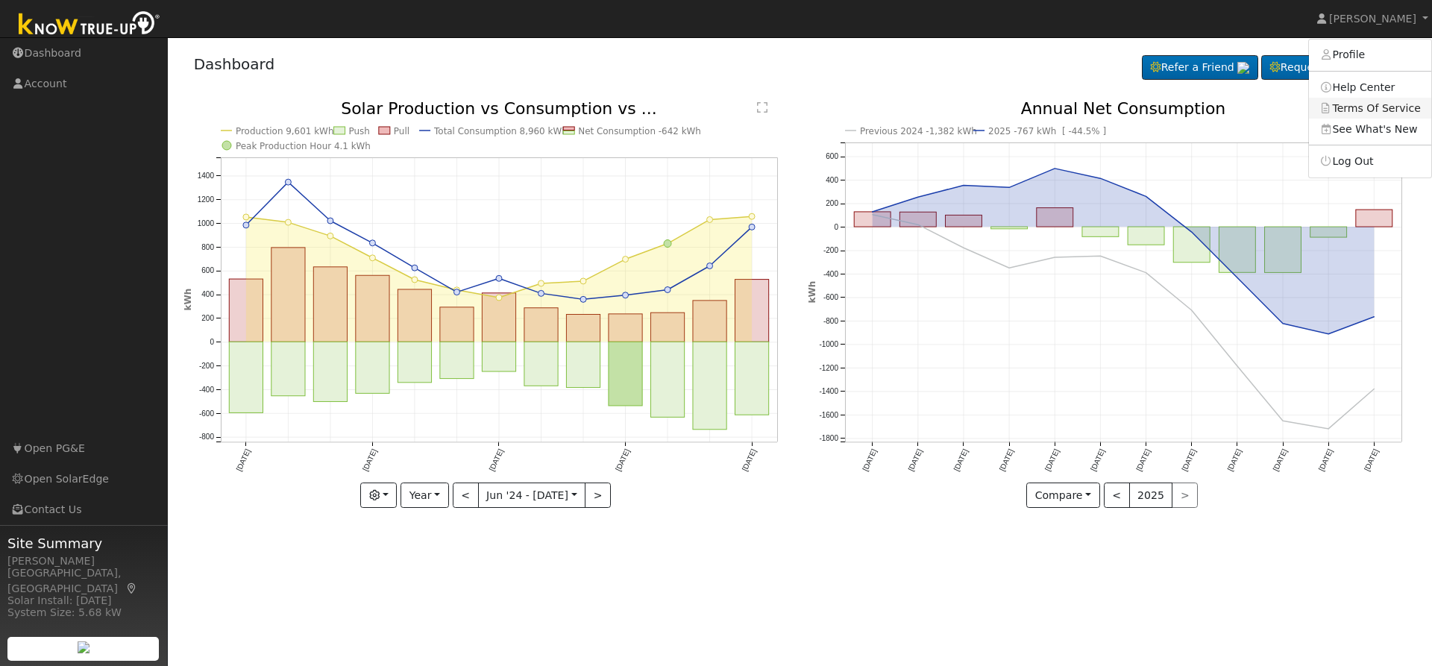
click at [1380, 110] on link "Terms Of Service" at bounding box center [1370, 108] width 122 height 21
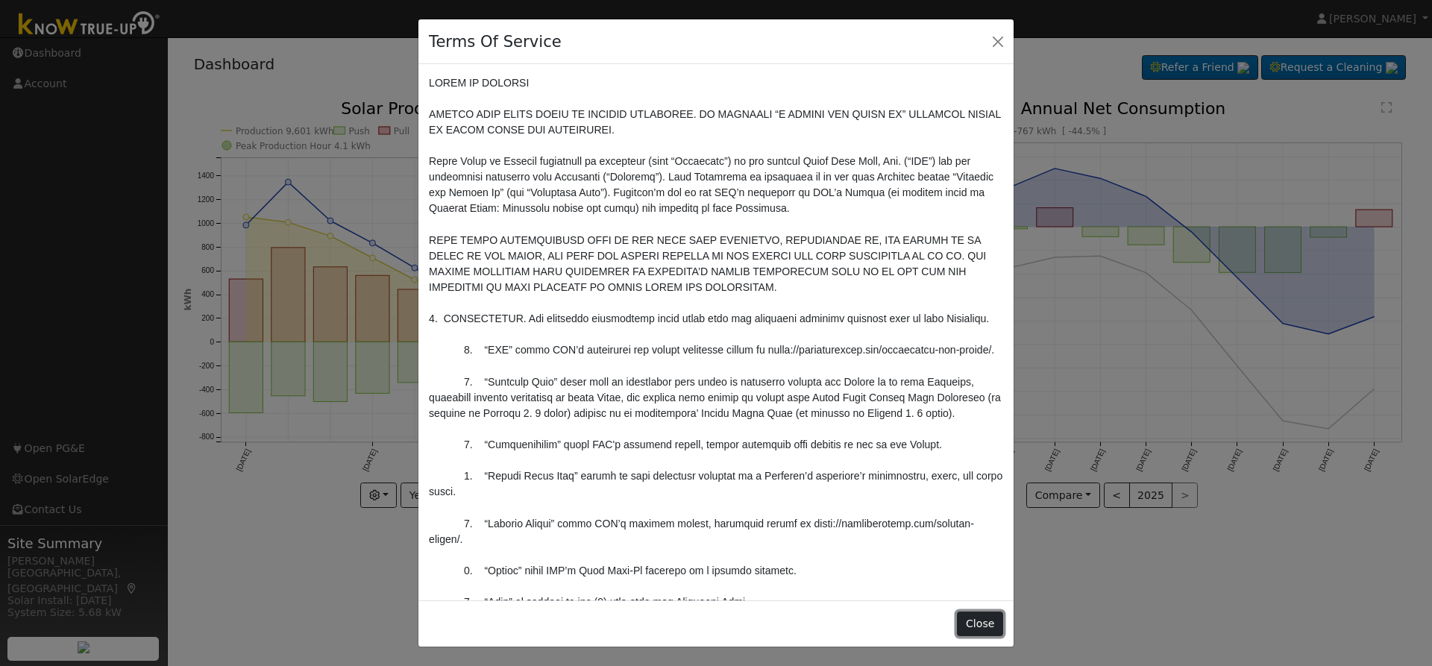
click at [979, 620] on button "Close" at bounding box center [980, 624] width 46 height 25
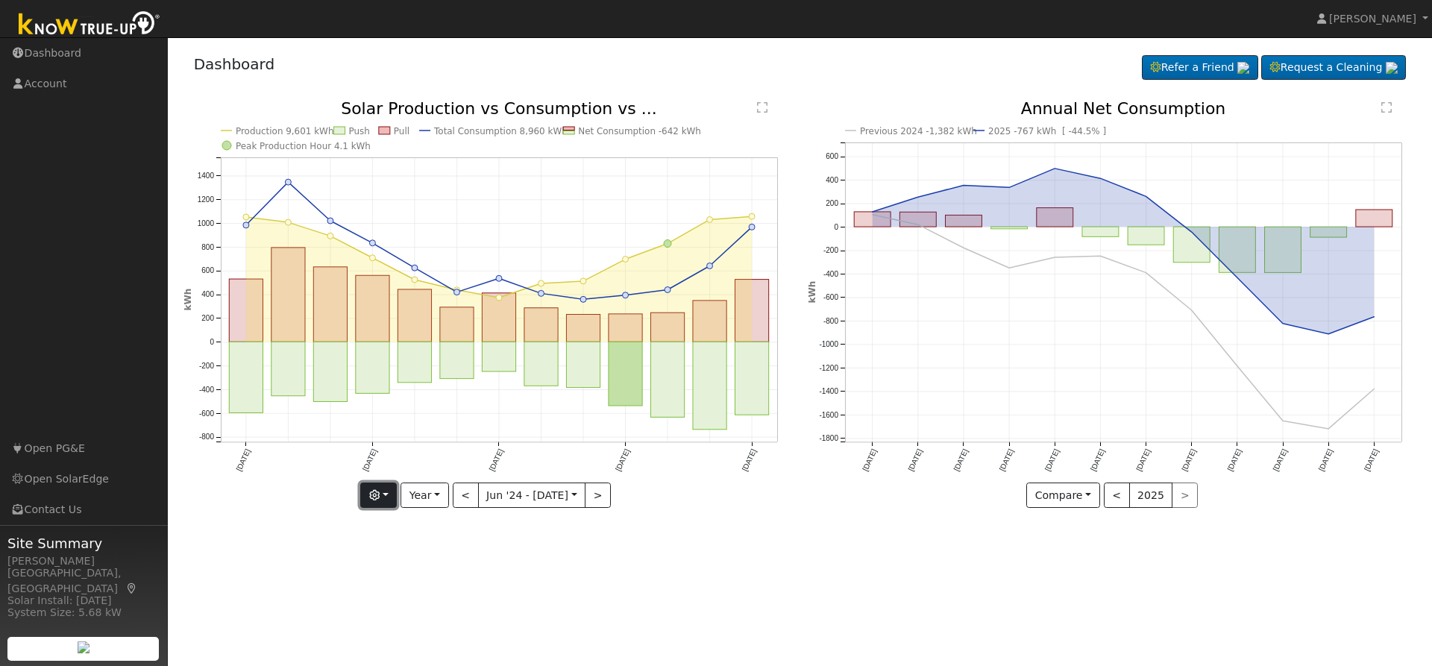
click at [389, 495] on button "button" at bounding box center [378, 495] width 37 height 25
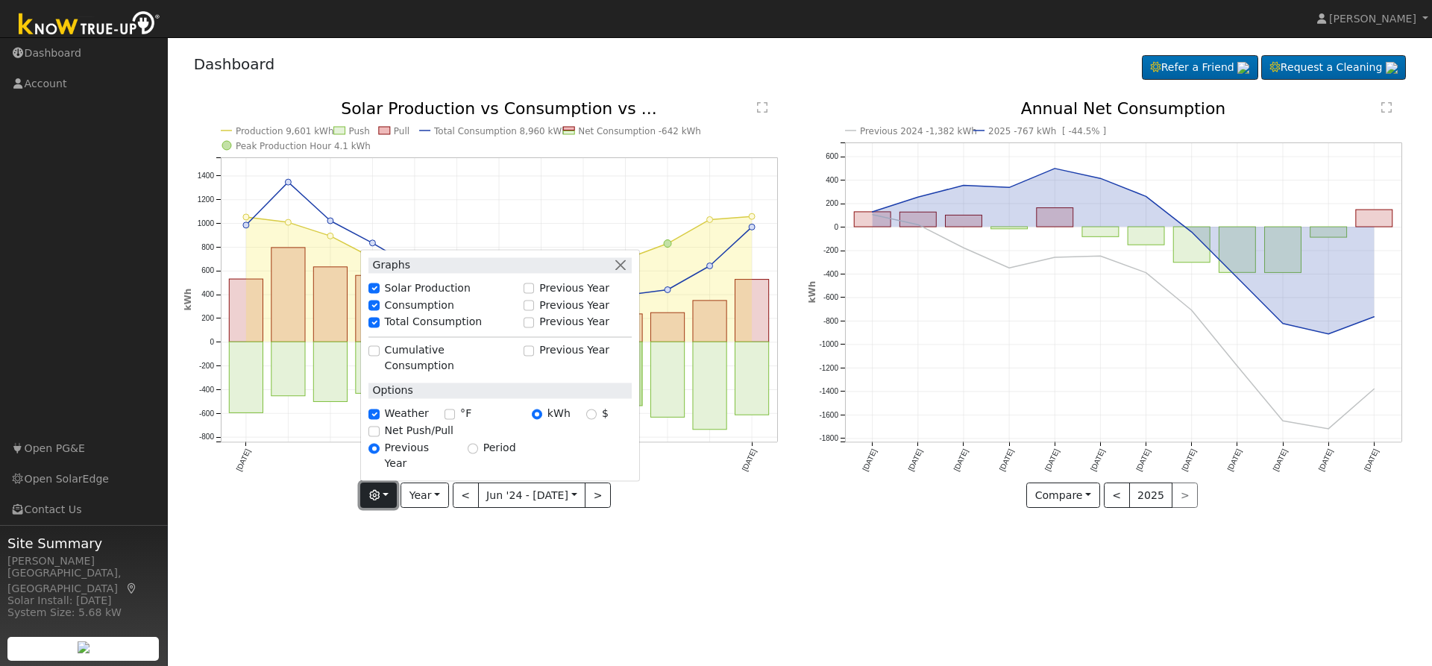
click at [396, 492] on button "button" at bounding box center [378, 495] width 37 height 25
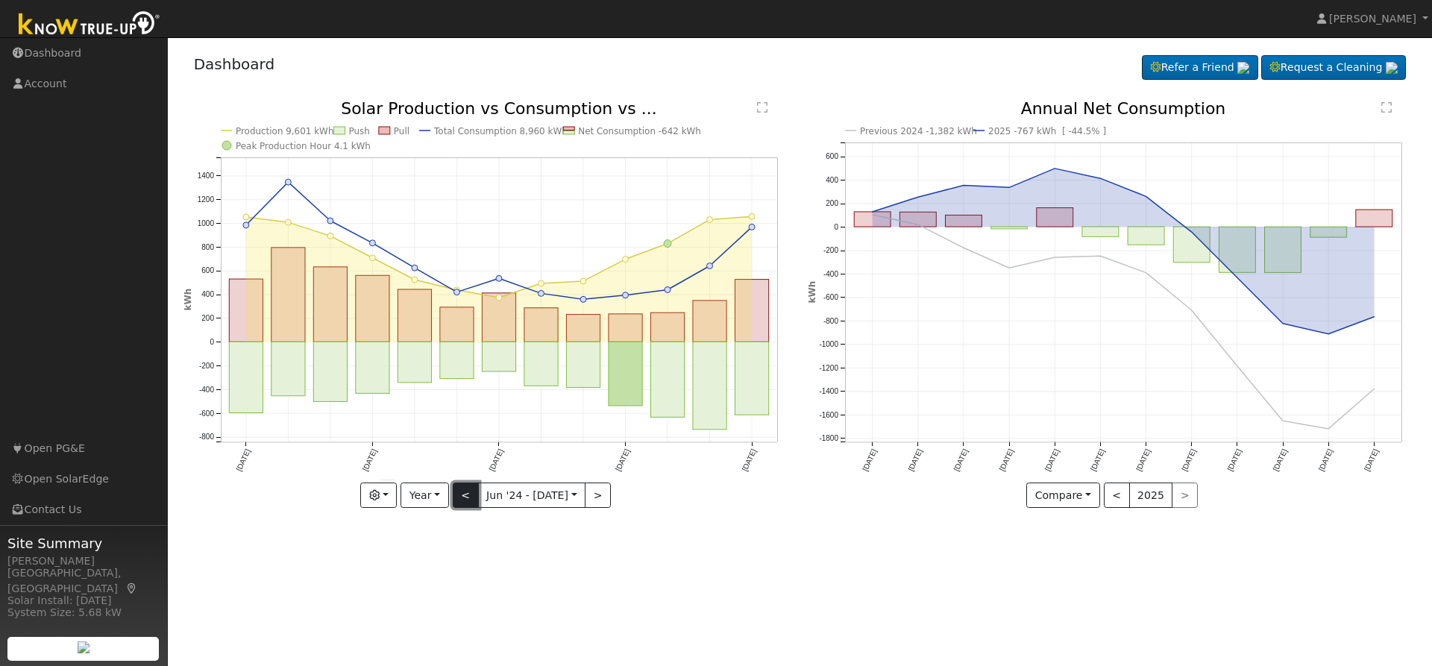
click at [469, 494] on button "<" at bounding box center [466, 495] width 26 height 25
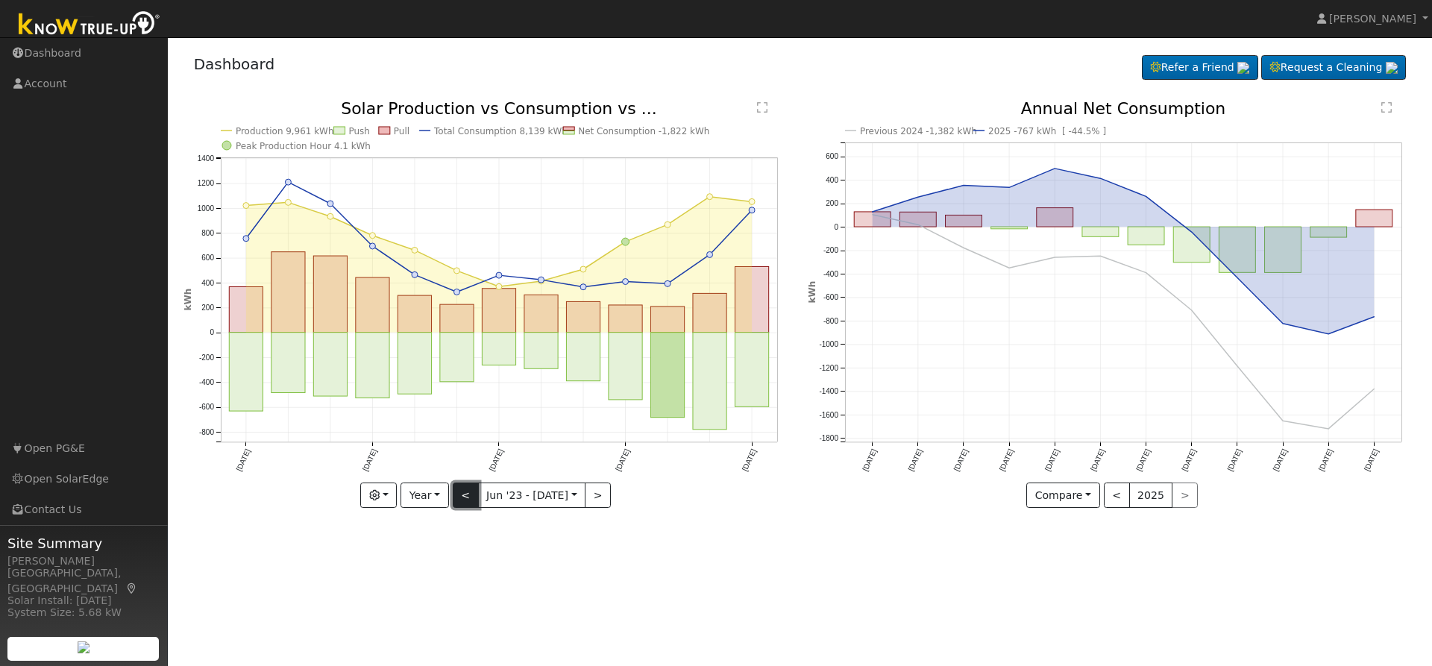
click at [469, 494] on button "<" at bounding box center [466, 495] width 26 height 25
type input "2022-06-01"
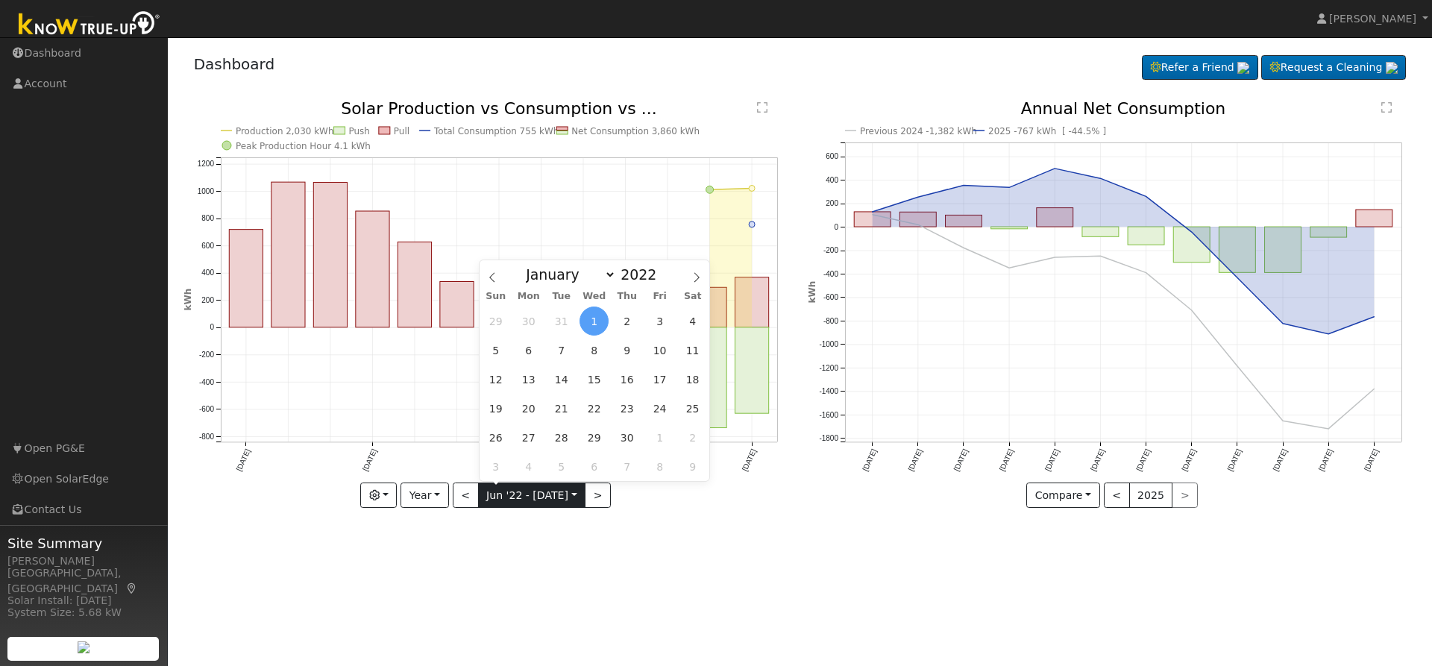
click at [534, 500] on input "2022-06-01" at bounding box center [532, 495] width 107 height 24
click at [696, 274] on icon at bounding box center [697, 277] width 10 height 10
click at [695, 274] on icon at bounding box center [697, 277] width 10 height 10
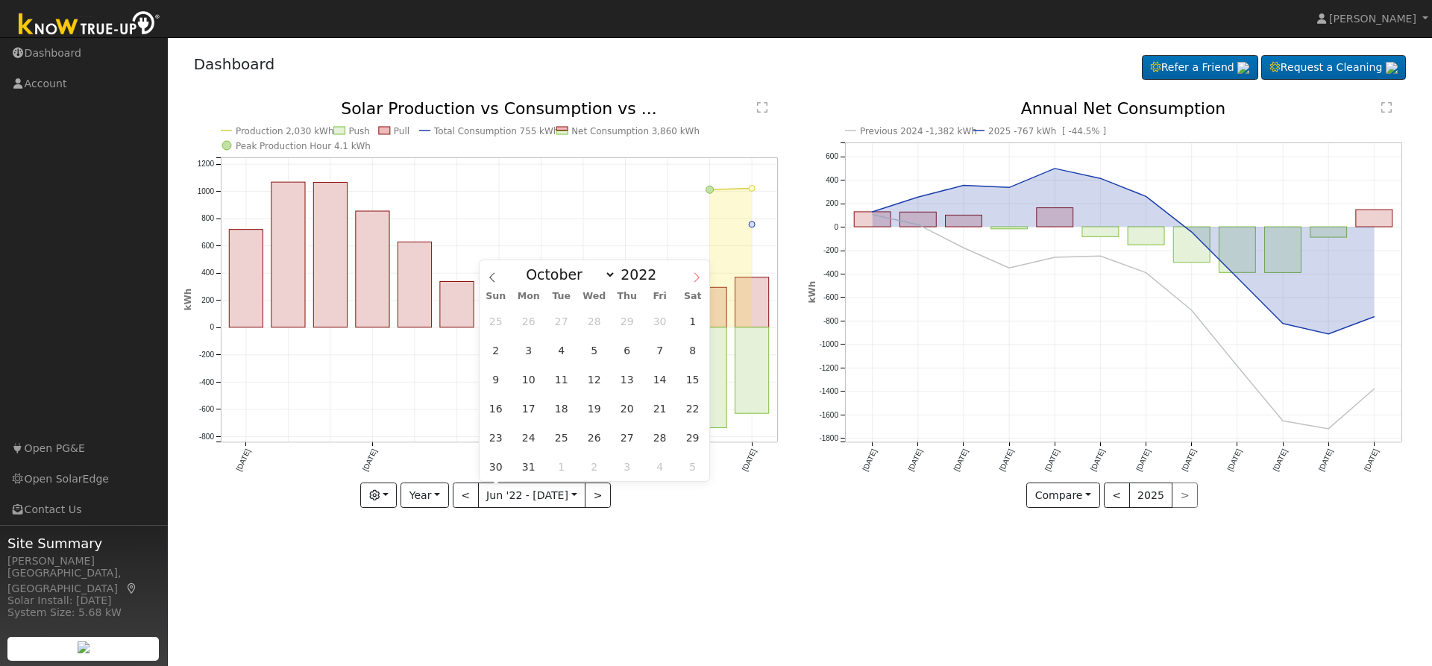
click at [695, 274] on icon at bounding box center [697, 277] width 10 height 10
select select "11"
click at [592, 610] on div "User Profile First name Last name Email Email Notifications No Emails No Emails…" at bounding box center [800, 351] width 1264 height 629
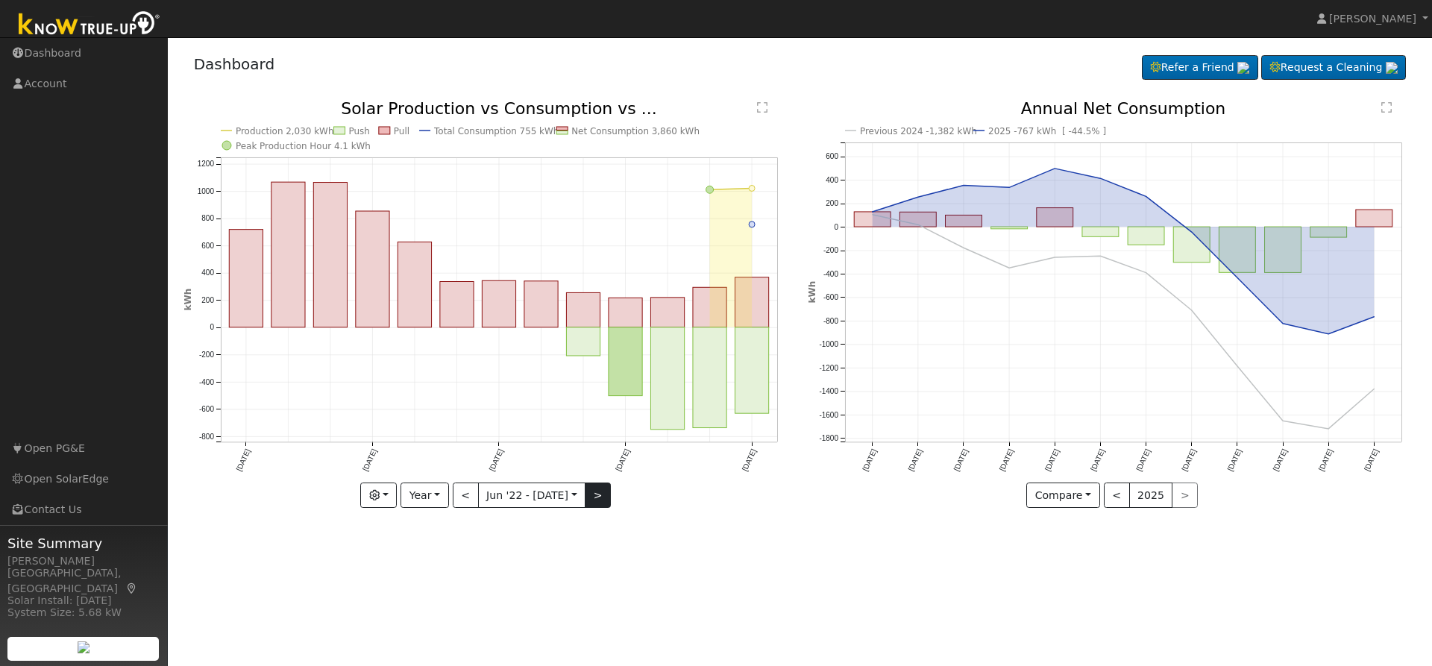
drag, startPoint x: 597, startPoint y: 509, endPoint x: 598, endPoint y: 496, distance: 12.7
click at [597, 506] on div "Production 2,030 kWh Push Pull Total Consumption 755 kWh Net Consumption 3,860 …" at bounding box center [488, 304] width 609 height 407
click at [598, 494] on button ">" at bounding box center [598, 495] width 26 height 25
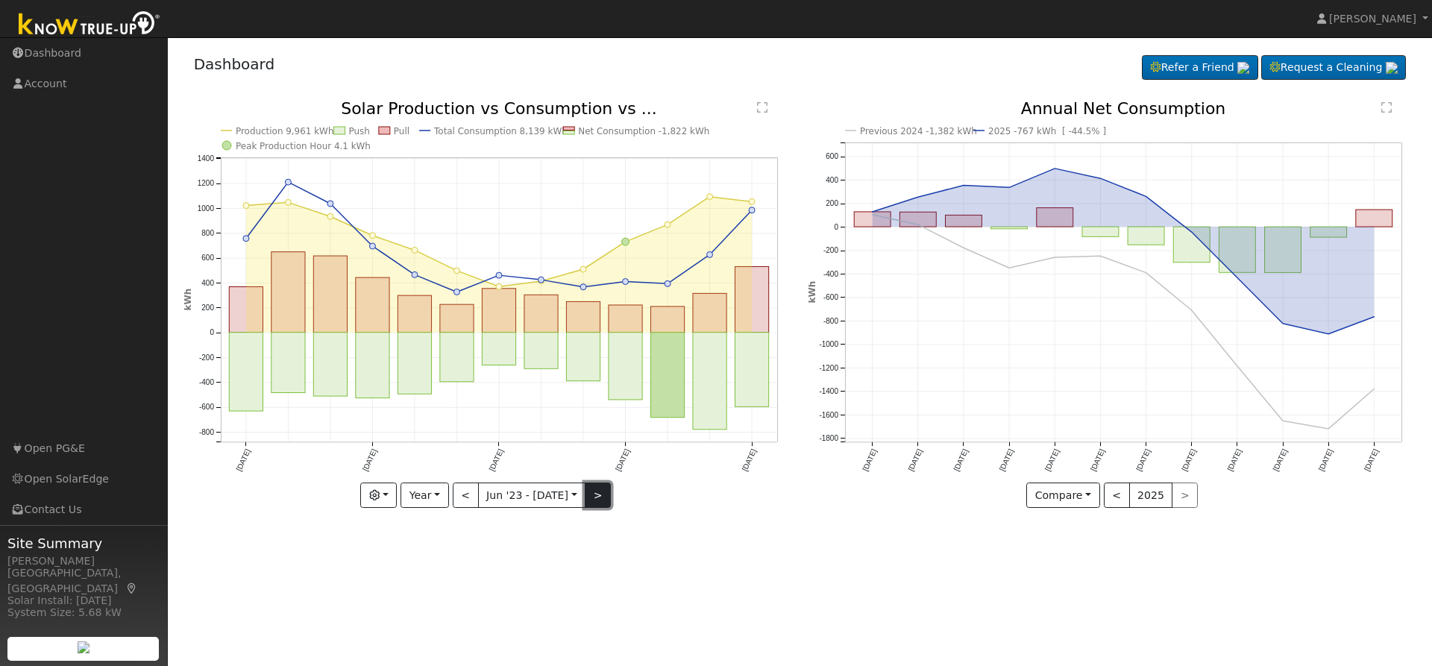
click at [597, 494] on button ">" at bounding box center [598, 495] width 26 height 25
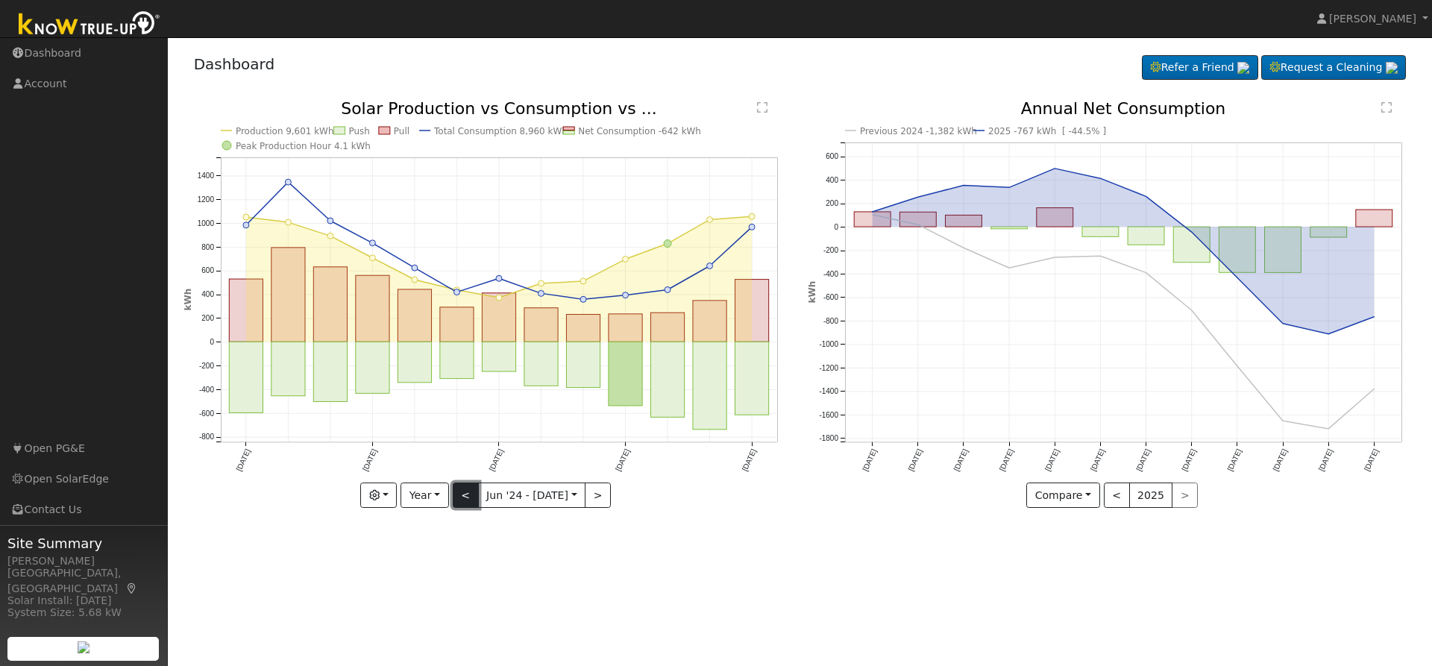
click at [471, 498] on button "<" at bounding box center [466, 495] width 26 height 25
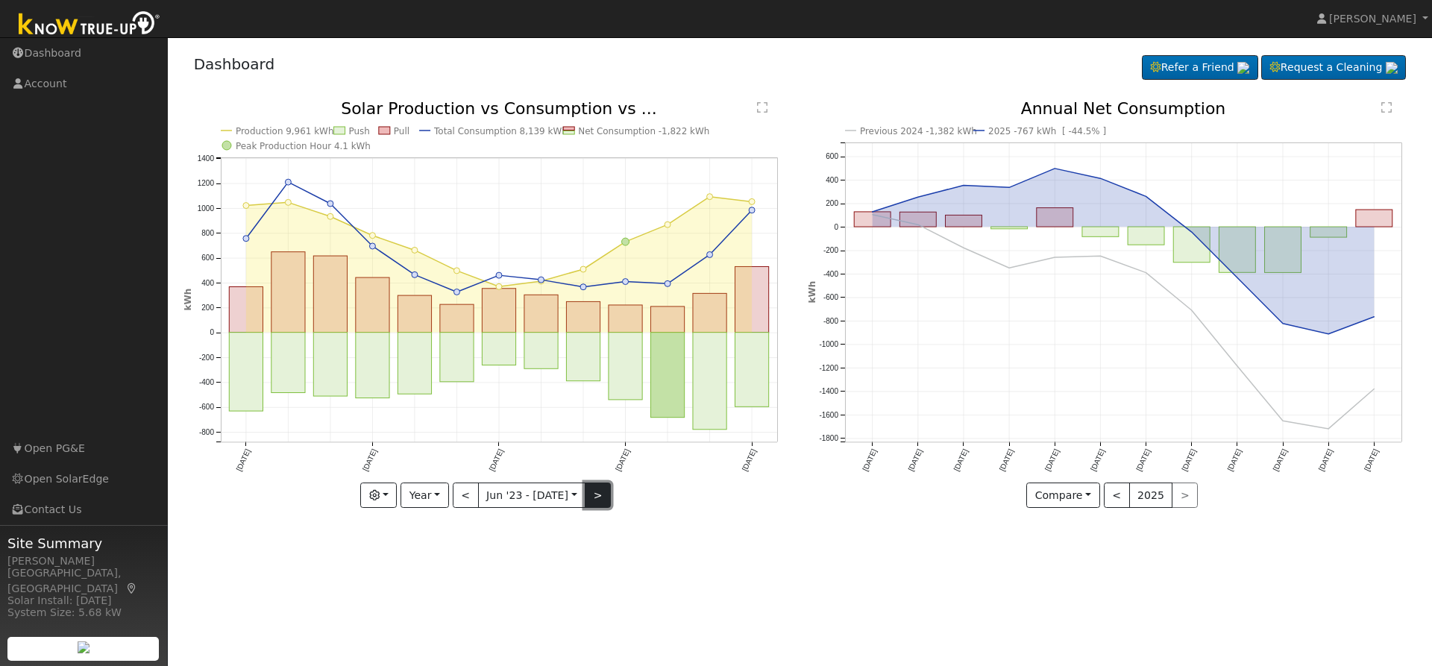
click at [600, 488] on button ">" at bounding box center [598, 495] width 26 height 25
type input "2024-06-01"
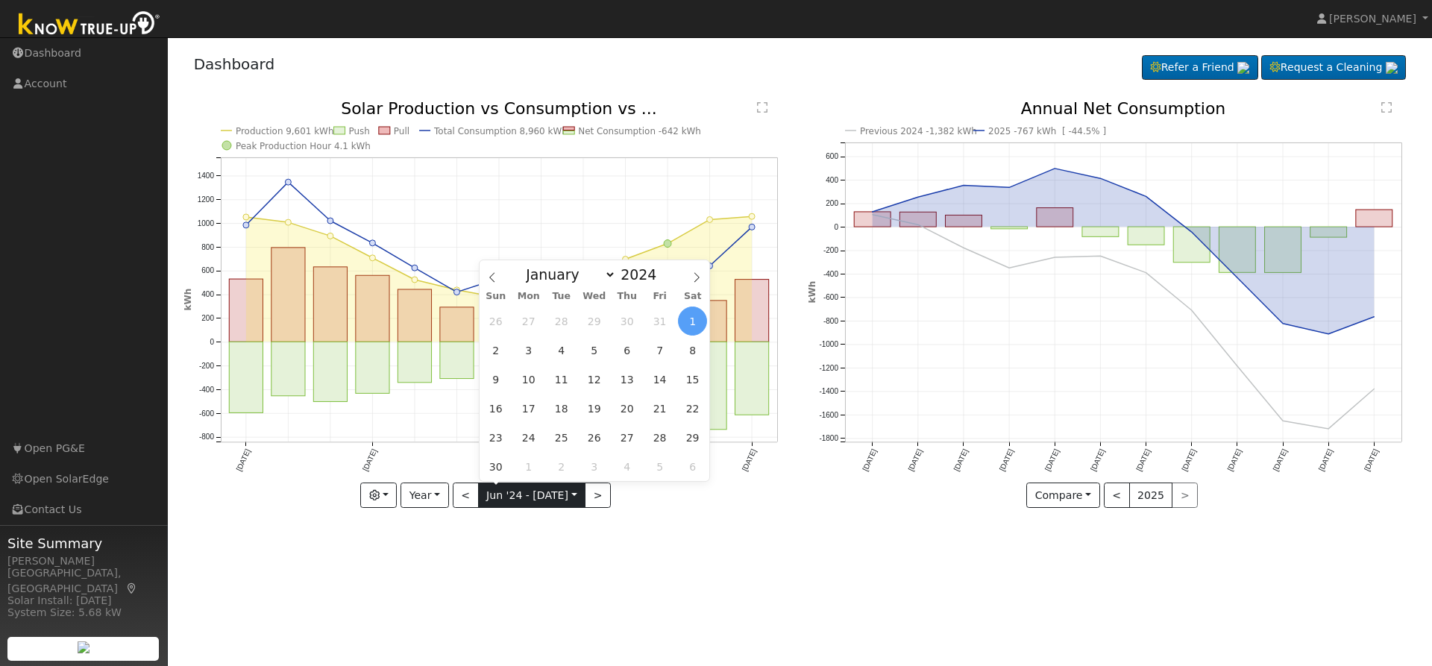
click at [504, 495] on input "2024-06-01" at bounding box center [532, 495] width 107 height 24
click at [493, 282] on icon at bounding box center [492, 277] width 10 height 10
select select "4"
click at [594, 320] on span "1" at bounding box center [594, 321] width 29 height 29
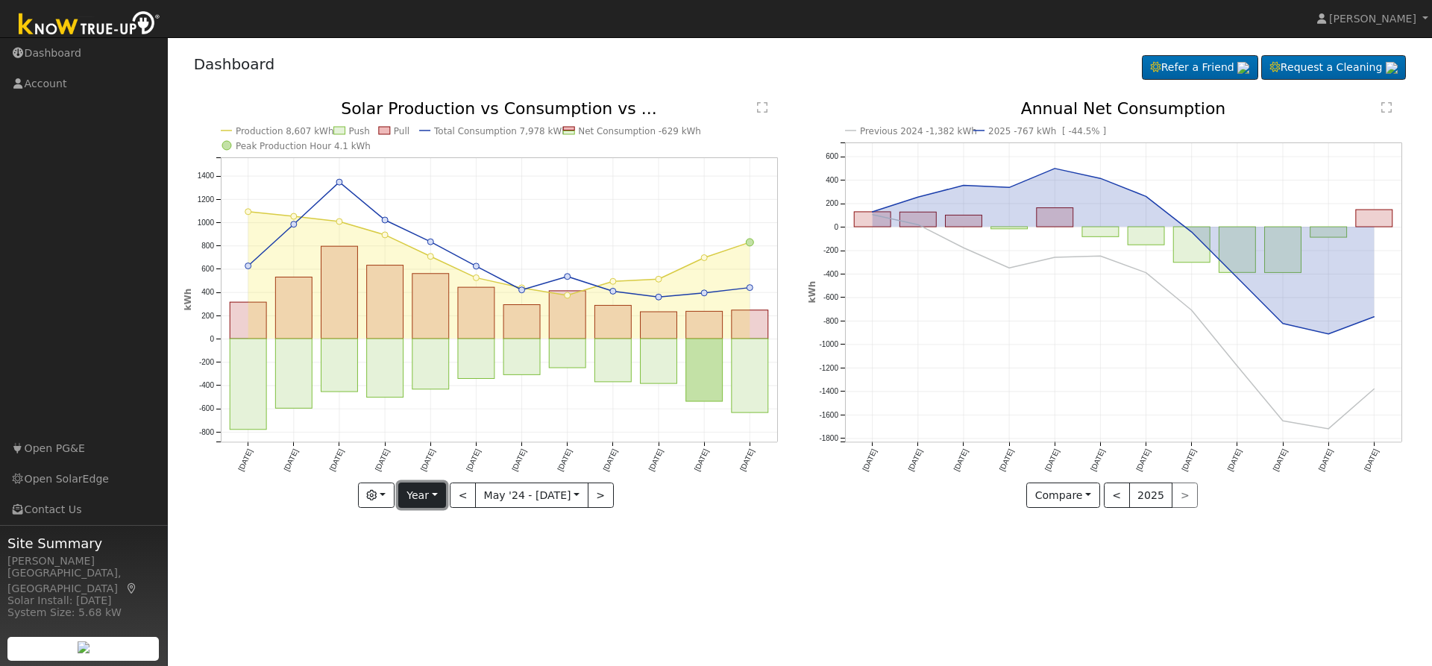
click at [432, 502] on button "Year" at bounding box center [422, 495] width 48 height 25
click at [457, 563] on link "Month" at bounding box center [451, 568] width 104 height 21
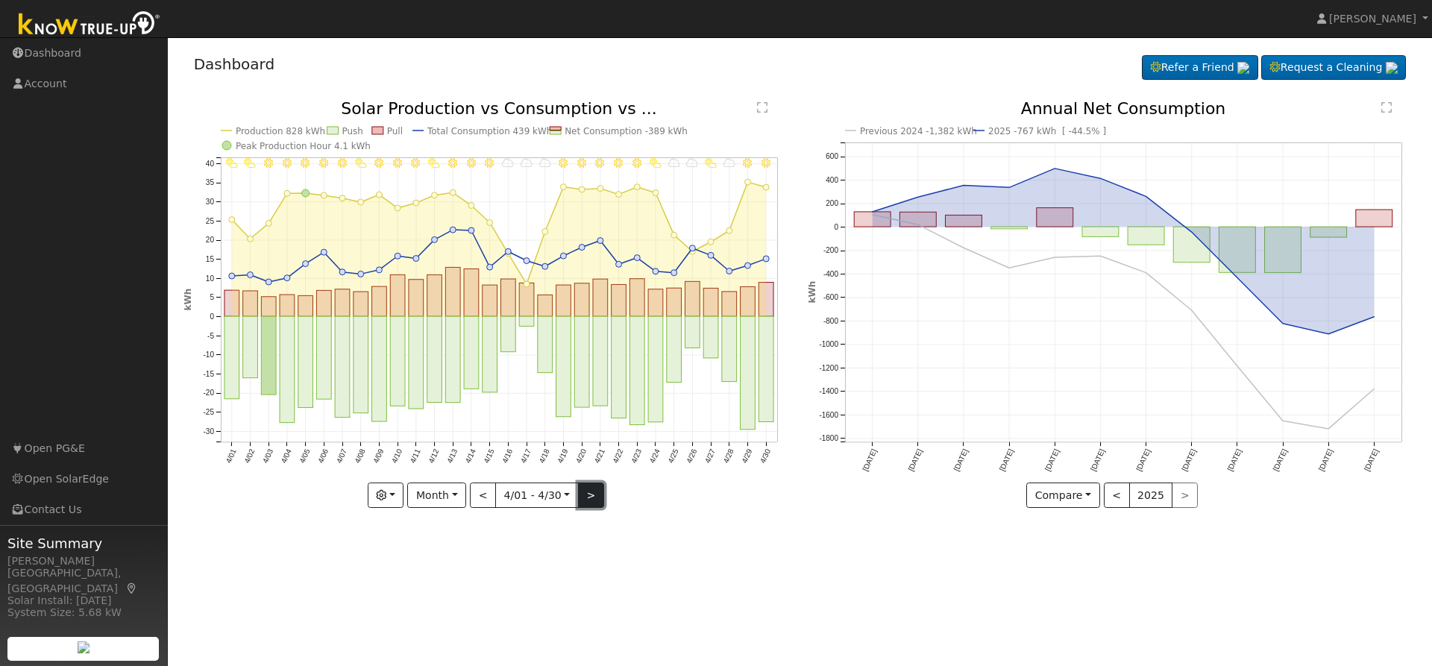
click at [586, 496] on button ">" at bounding box center [591, 495] width 26 height 25
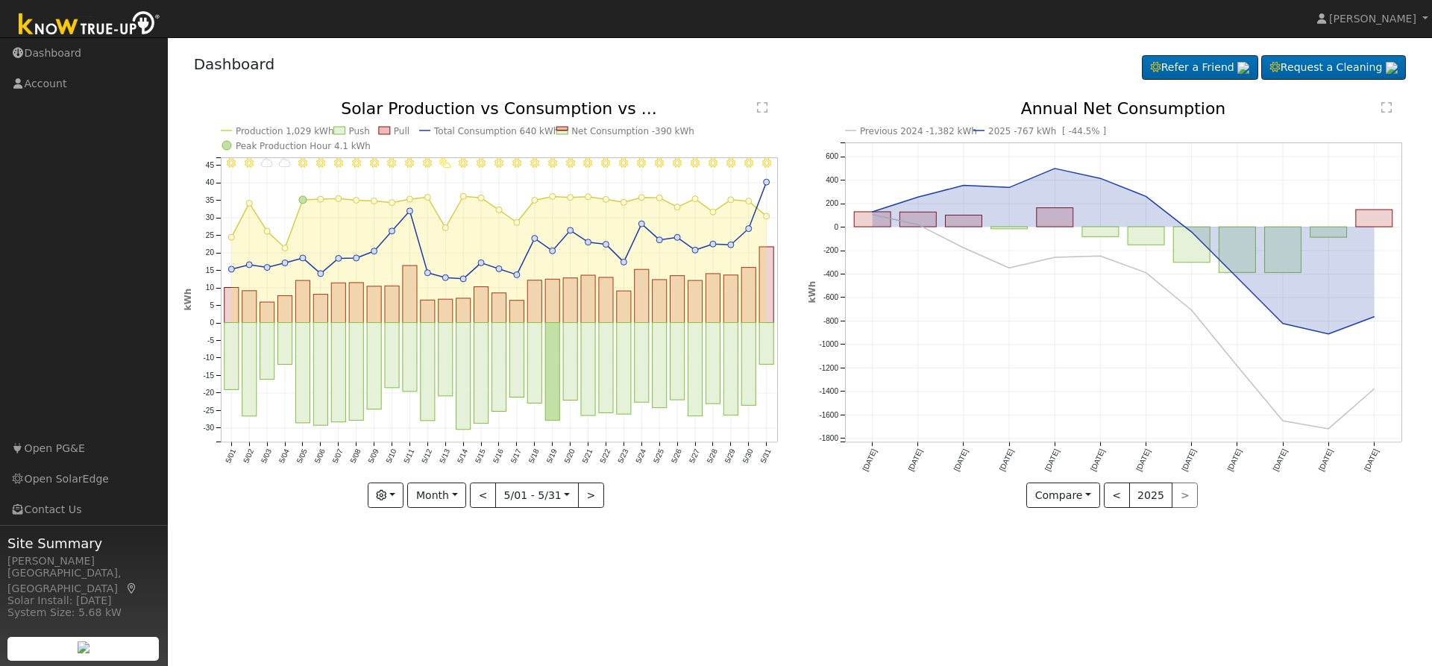
click at [583, 496] on div "5/31 - Clear 5/30 - Clear 5/29 - Clear 5/28 - MostlyClear 5/27 - Clear 5/26 - M…" at bounding box center [488, 304] width 609 height 407
click at [583, 496] on button ">" at bounding box center [591, 495] width 26 height 25
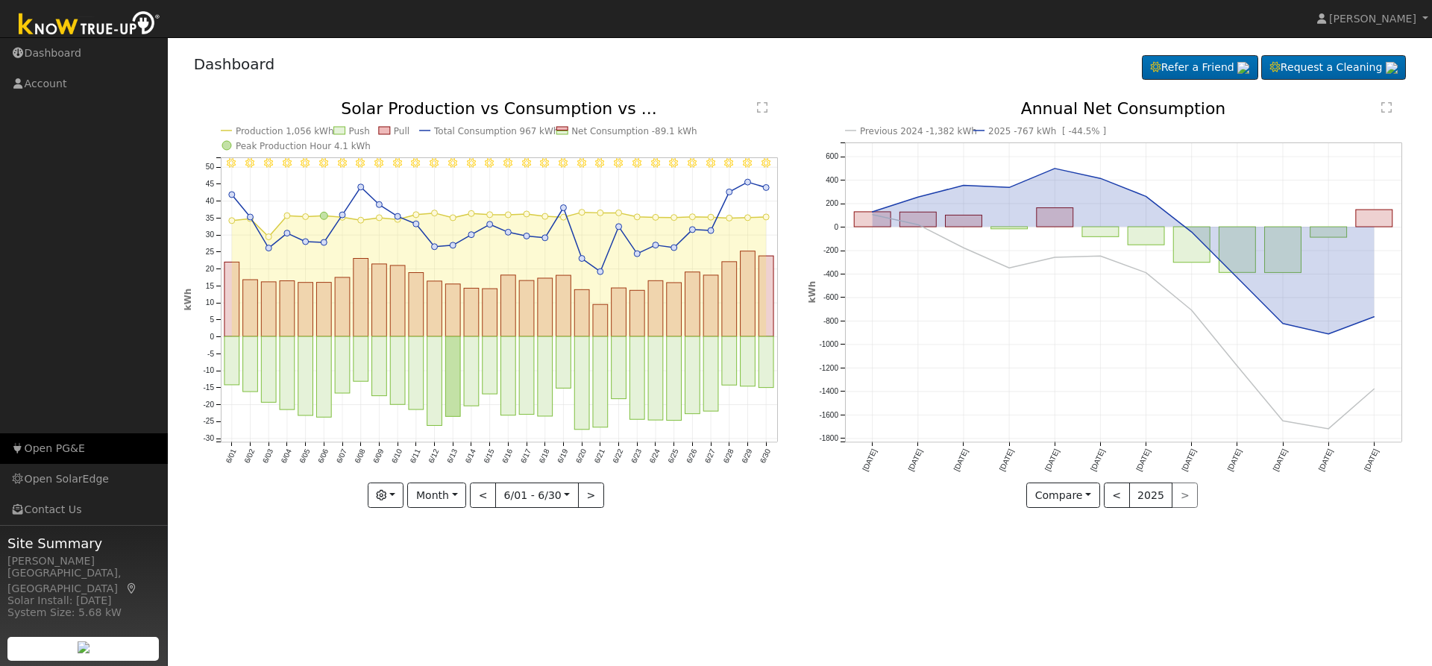
click at [69, 448] on link "Open PG&E" at bounding box center [84, 448] width 168 height 31
click at [585, 498] on button ">" at bounding box center [591, 495] width 26 height 25
type input "2025-07-01"
select select "6"
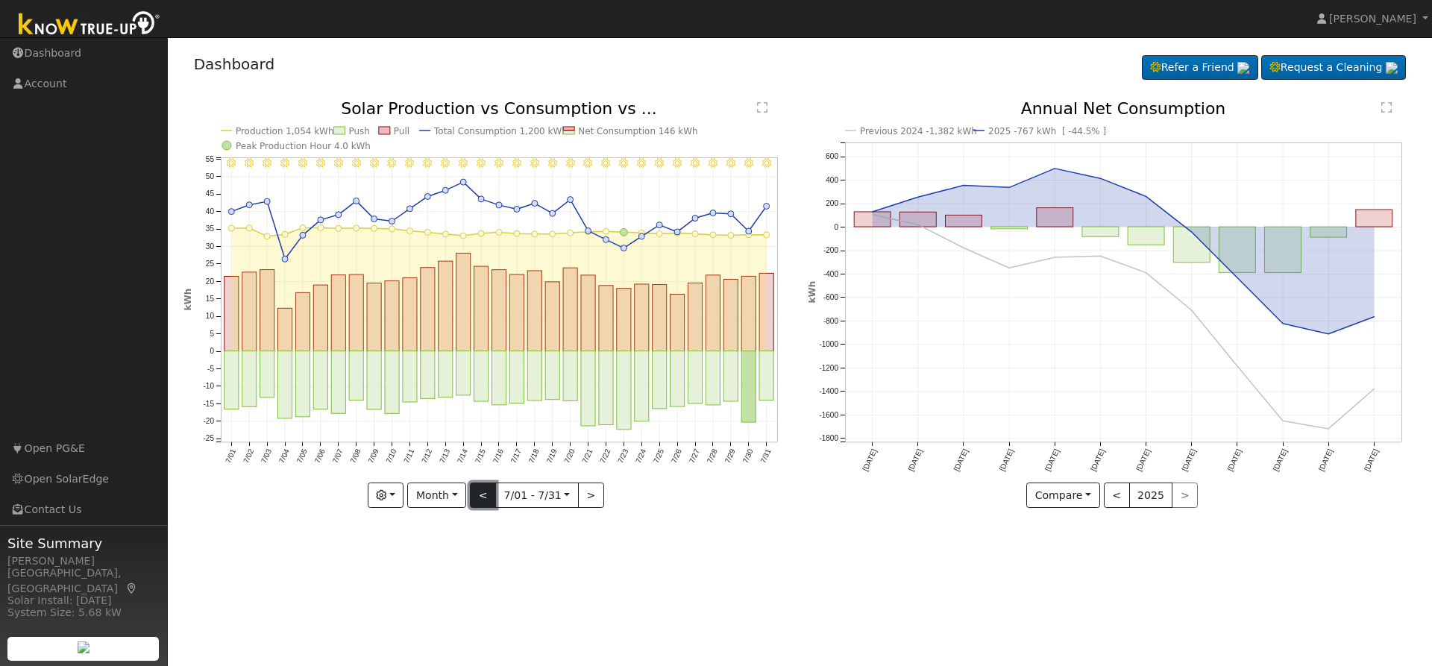
click at [478, 500] on button "<" at bounding box center [483, 495] width 26 height 25
type input "2025-06-01"
select select "5"
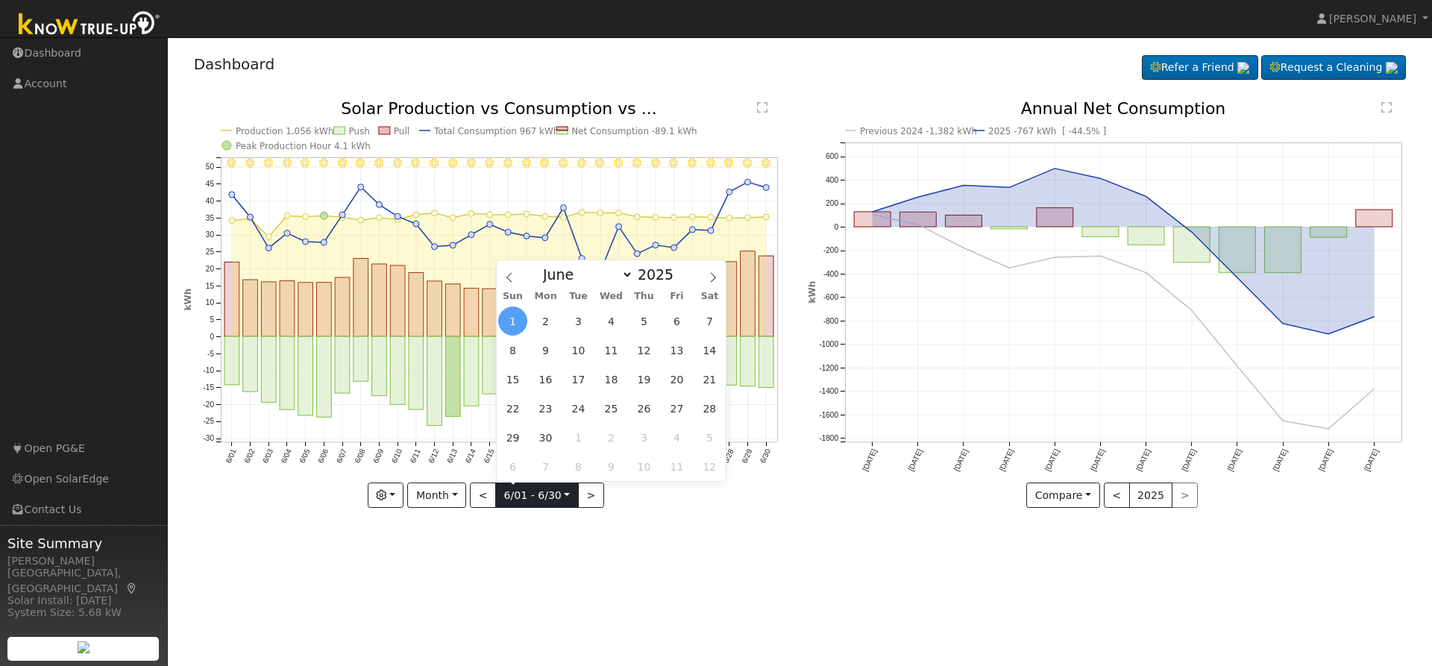
click at [551, 501] on input "2025-06-01" at bounding box center [537, 495] width 82 height 24
click at [513, 384] on span "15" at bounding box center [512, 379] width 29 height 29
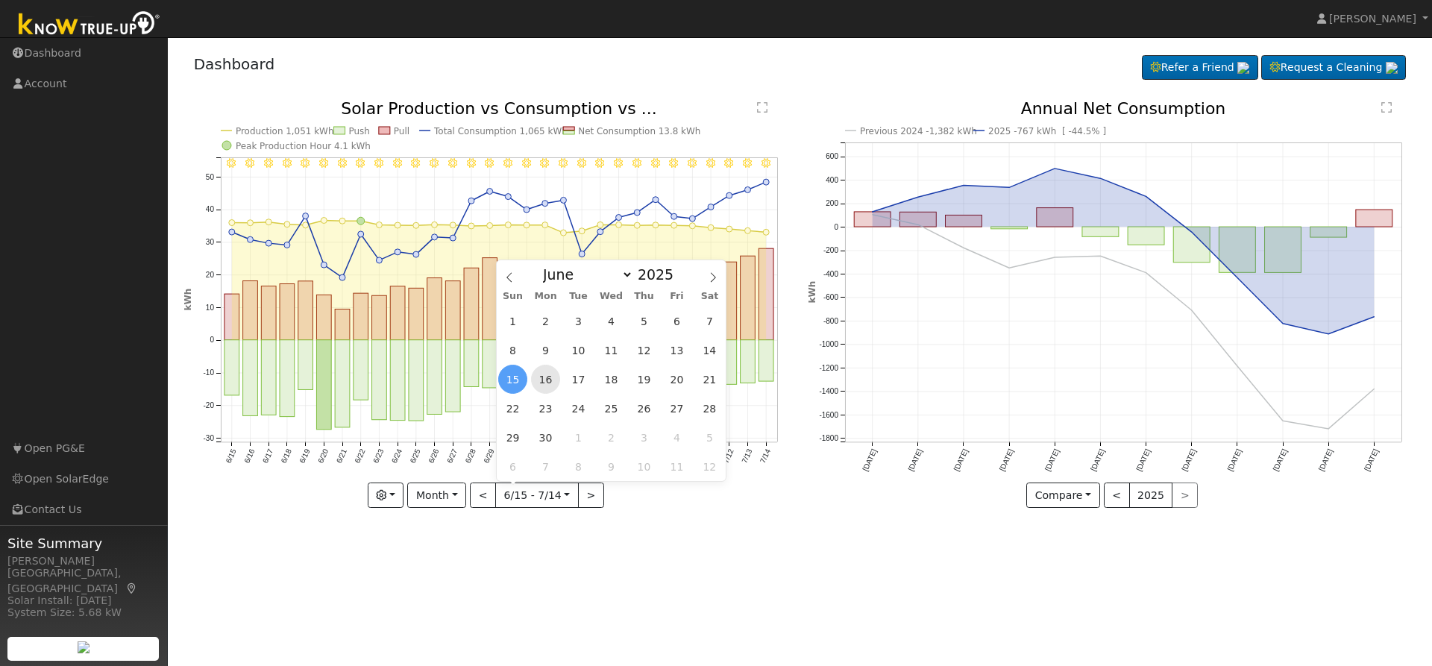
click at [551, 381] on span "16" at bounding box center [545, 379] width 29 height 29
type input "2025-06-16"
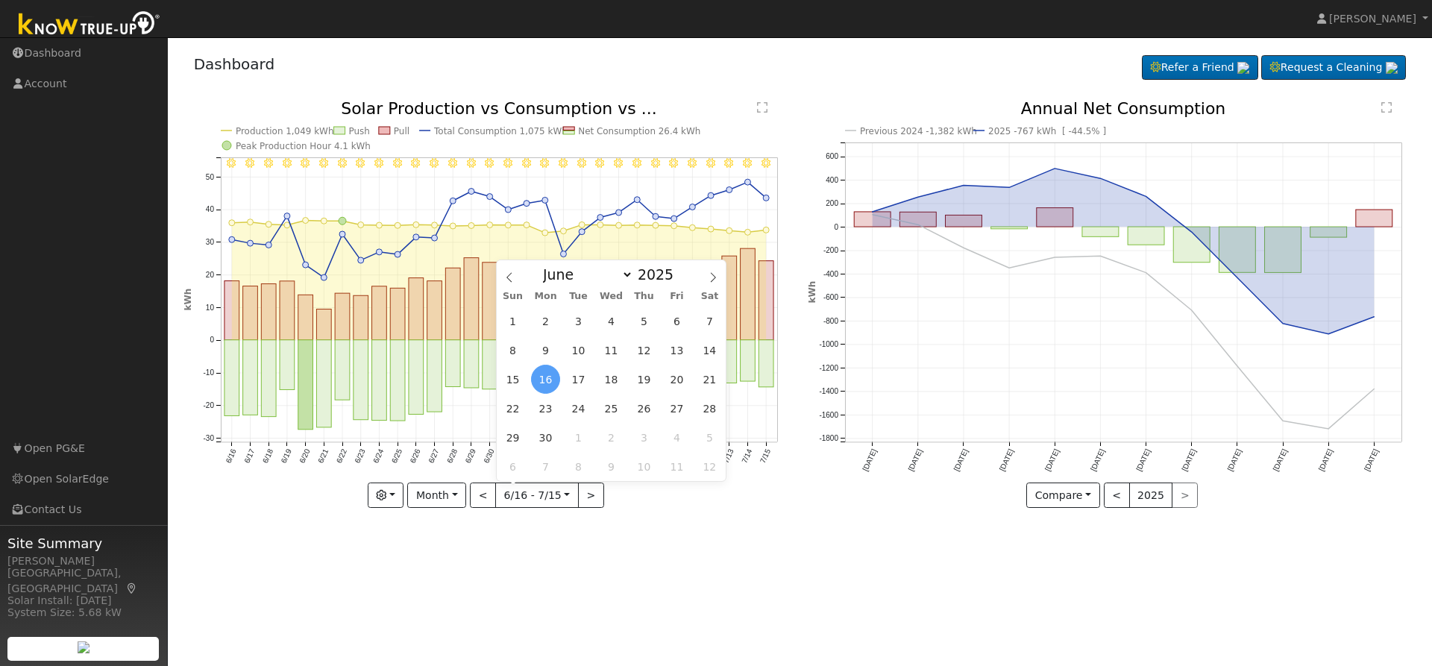
click at [732, 497] on icon "7/15 - Clear 7/14 - Clear 7/13 - Clear 7/12 - Clear 7/11 - Clear 7/10 - Clear 7…" at bounding box center [488, 308] width 609 height 415
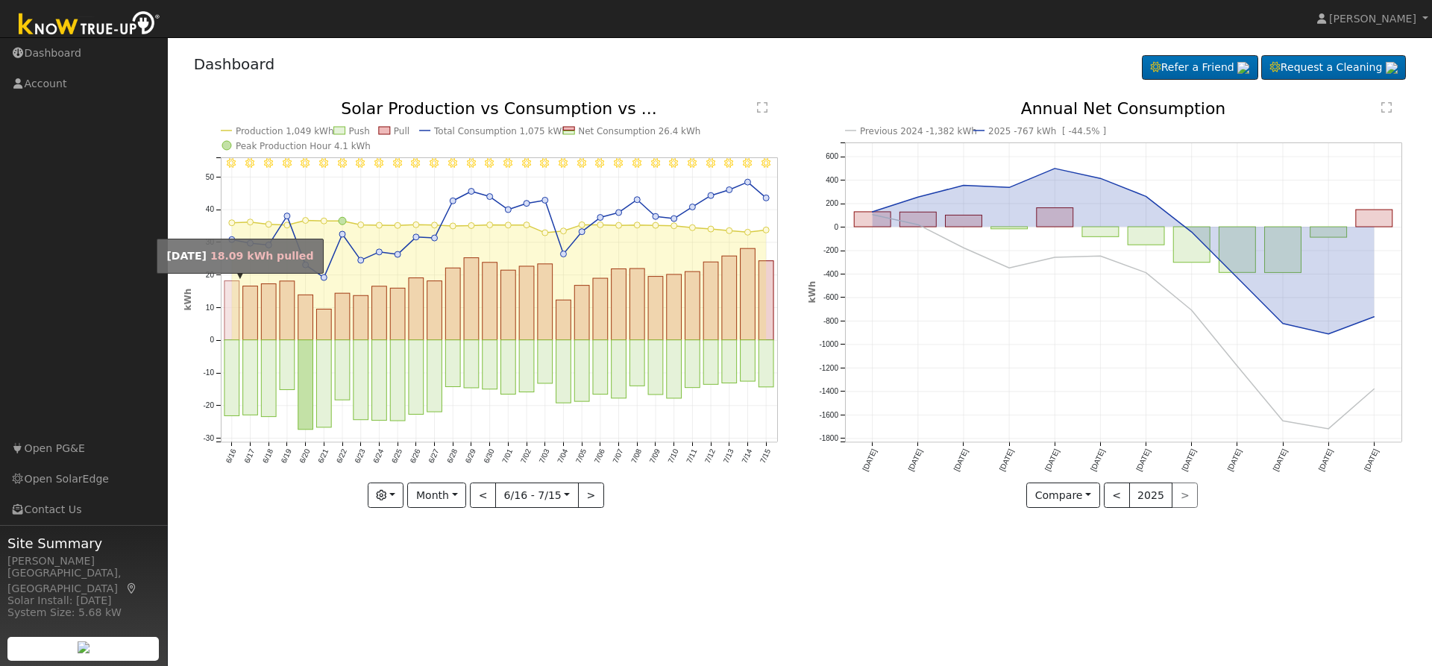
click at [236, 313] on rect "onclick=""" at bounding box center [231, 310] width 15 height 59
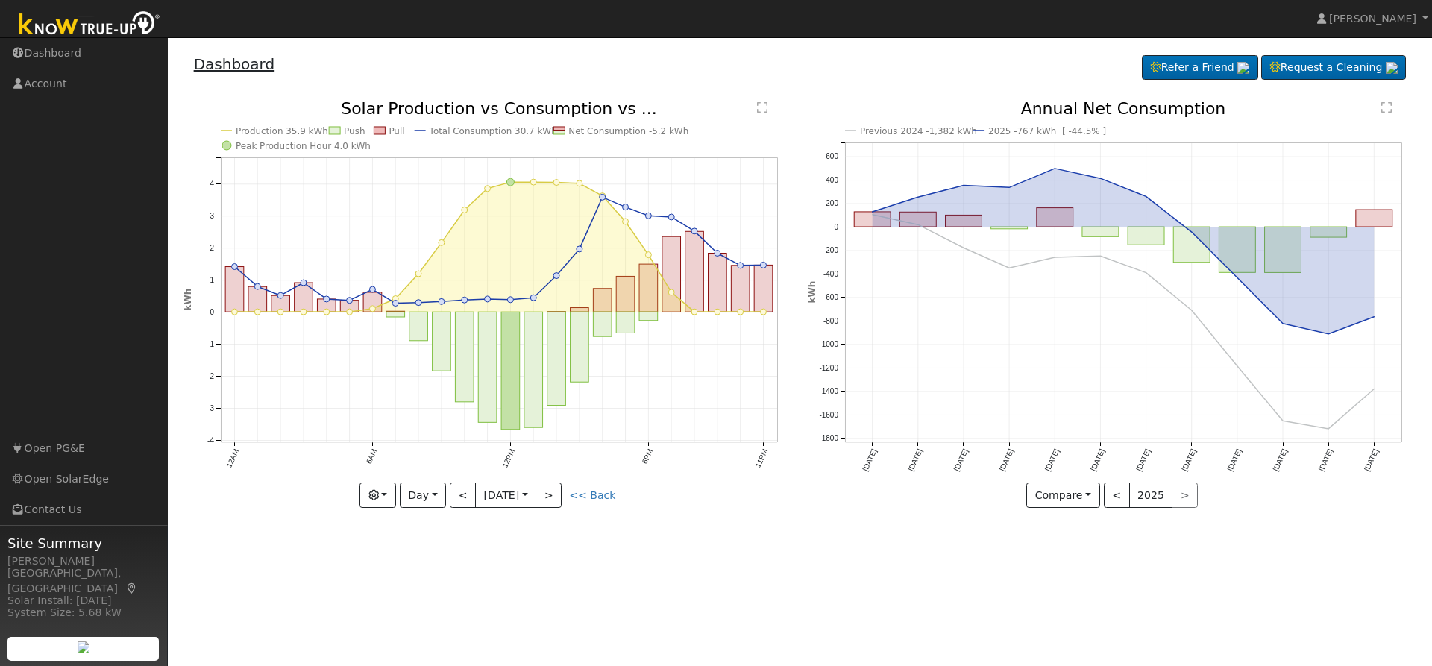
click at [220, 67] on link "Dashboard" at bounding box center [234, 64] width 81 height 18
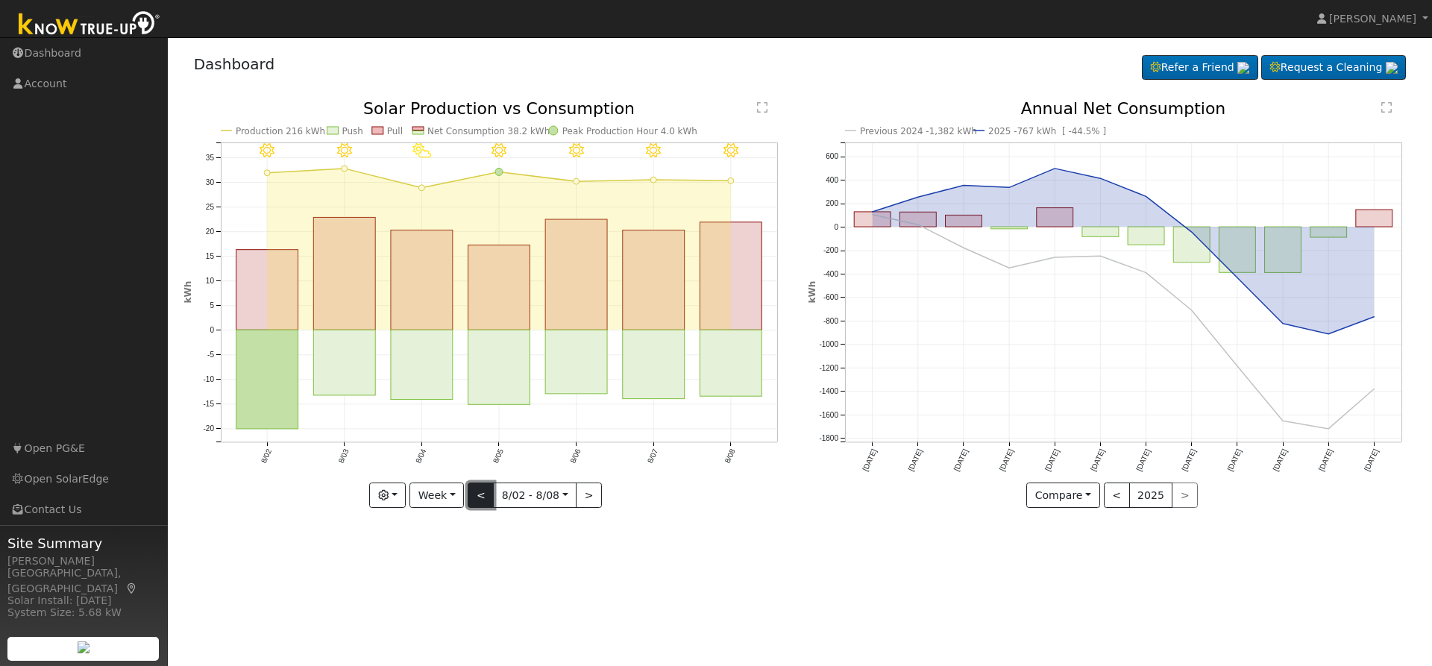
click at [487, 496] on button "<" at bounding box center [481, 495] width 26 height 25
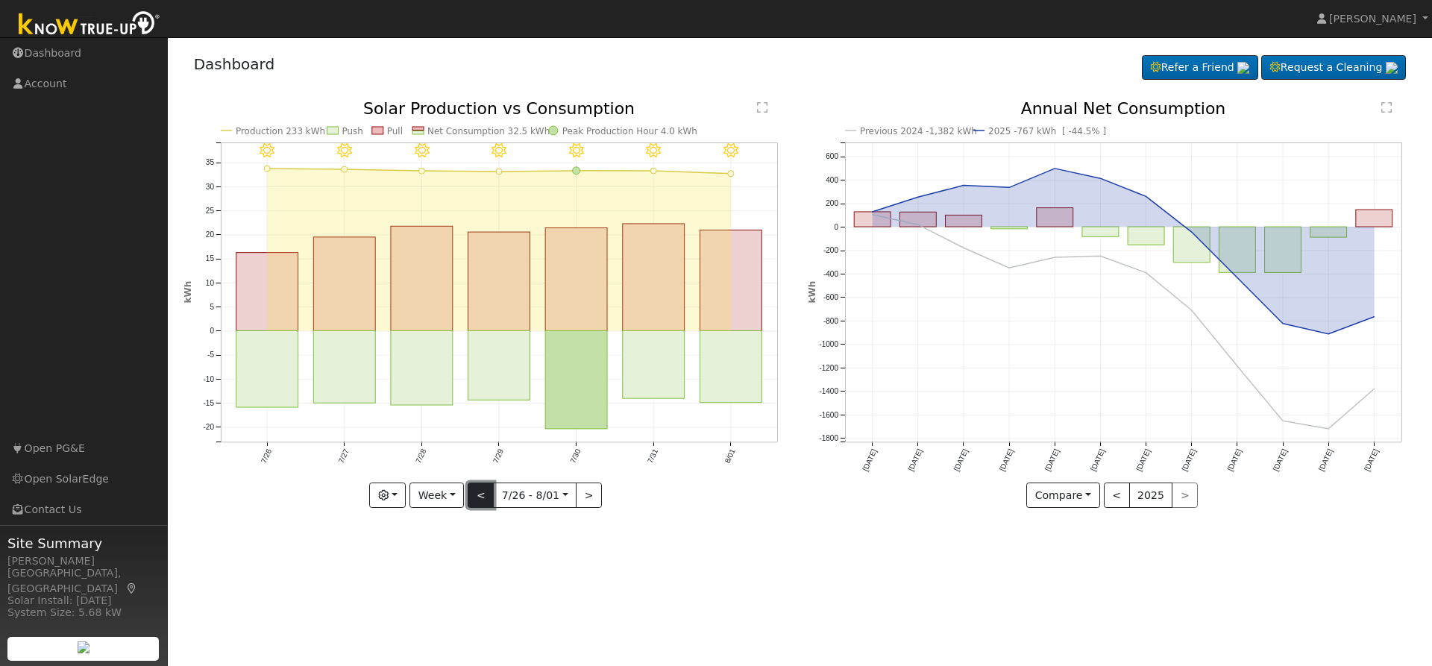
click at [479, 501] on button "<" at bounding box center [481, 495] width 26 height 25
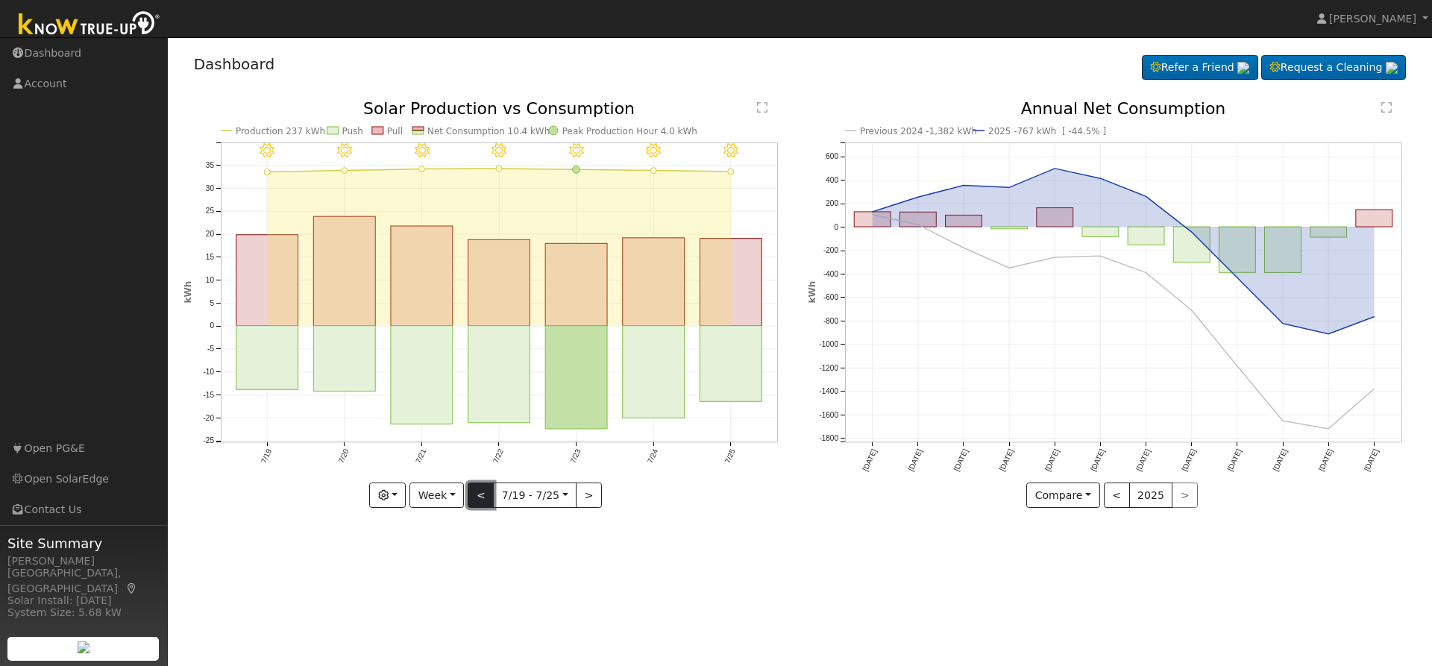
click at [479, 498] on button "<" at bounding box center [481, 495] width 26 height 25
type input "2025-07-12"
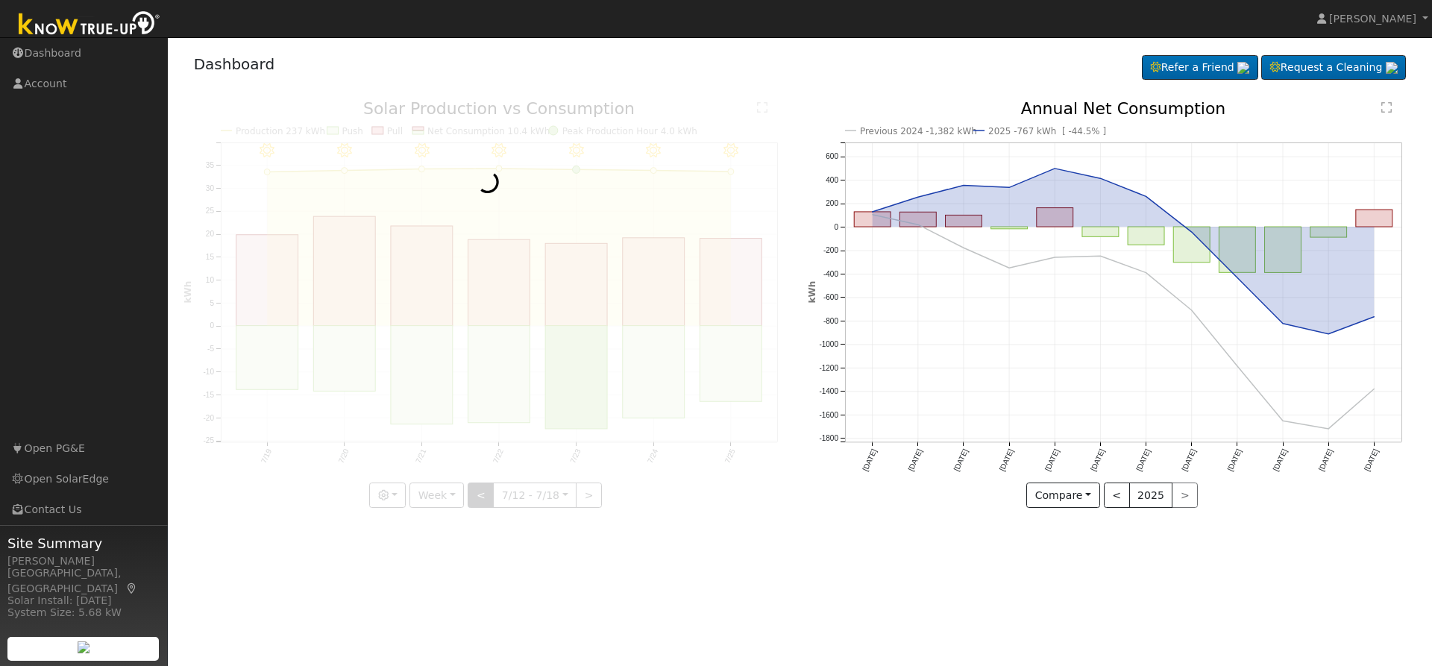
click at [479, 498] on div at bounding box center [488, 304] width 609 height 407
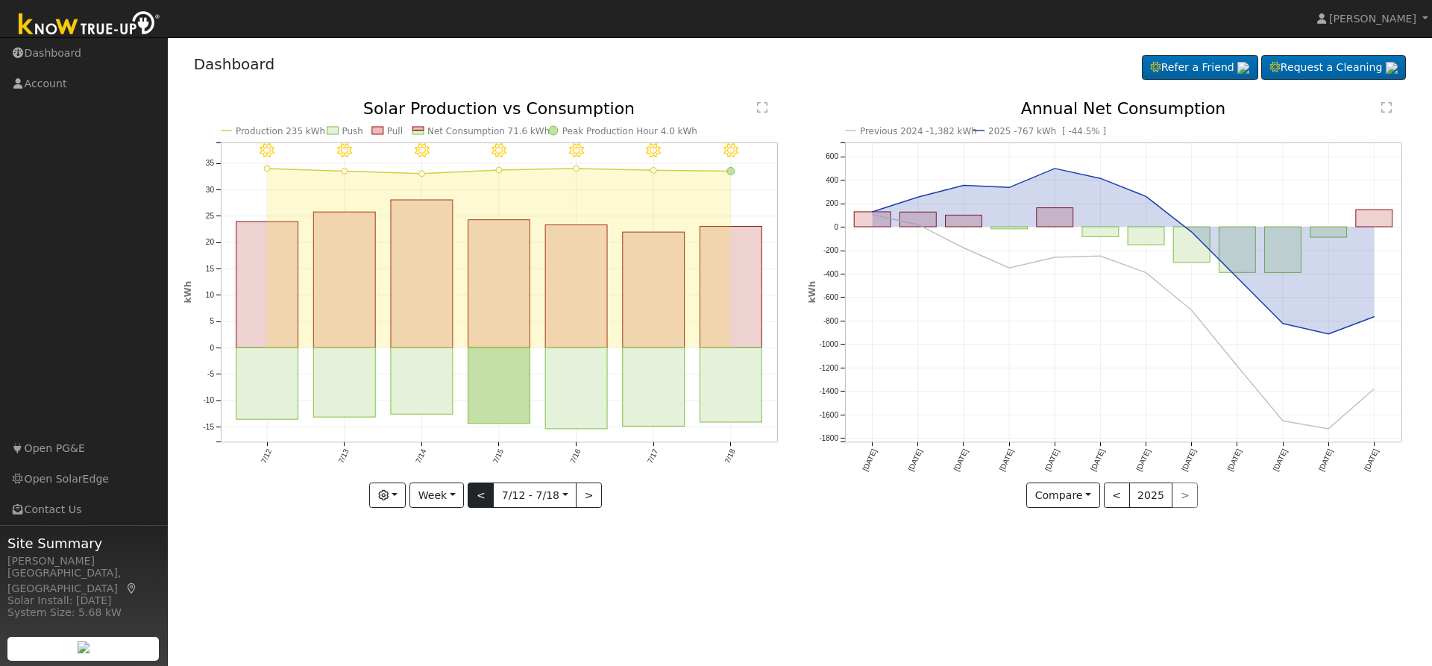
click at [479, 498] on div at bounding box center [488, 304] width 609 height 407
click at [479, 498] on div "7/18 - Clear 7/17 - Clear 7/16 - Clear 7/15 - Clear 7/14 - Clear 7/13 - Clear 7…" at bounding box center [488, 304] width 609 height 407
click at [515, 492] on input "2025-07-12" at bounding box center [535, 495] width 82 height 24
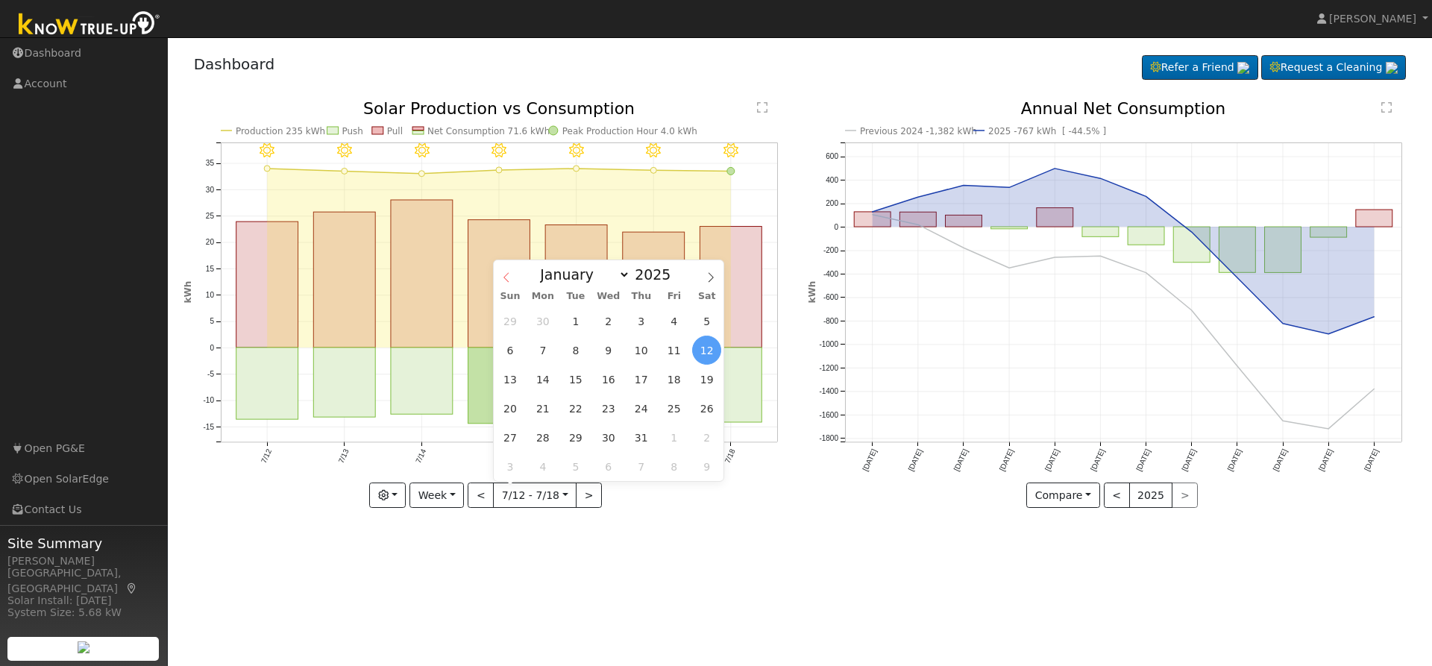
click at [505, 276] on icon at bounding box center [506, 277] width 10 height 10
select select "5"
click at [550, 383] on span "16" at bounding box center [542, 379] width 29 height 29
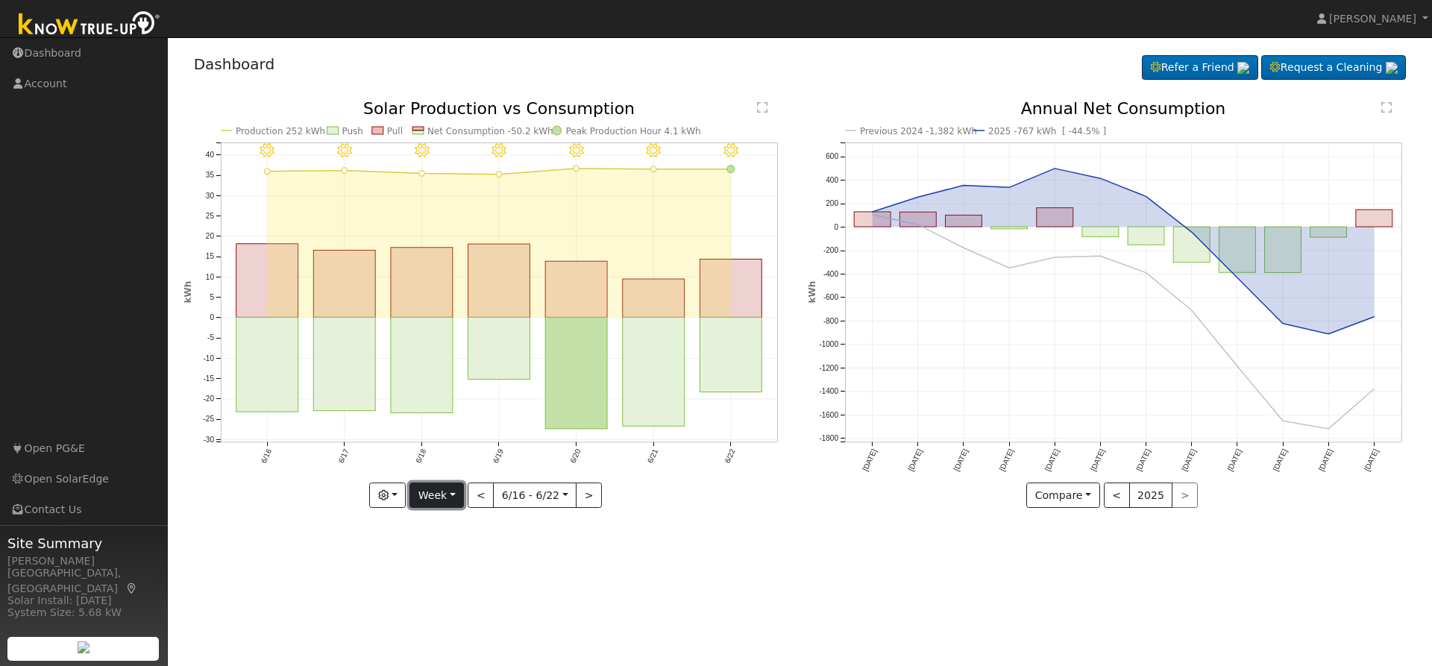
click at [457, 495] on button "Week" at bounding box center [437, 495] width 54 height 25
click at [464, 571] on link "Month" at bounding box center [462, 568] width 104 height 21
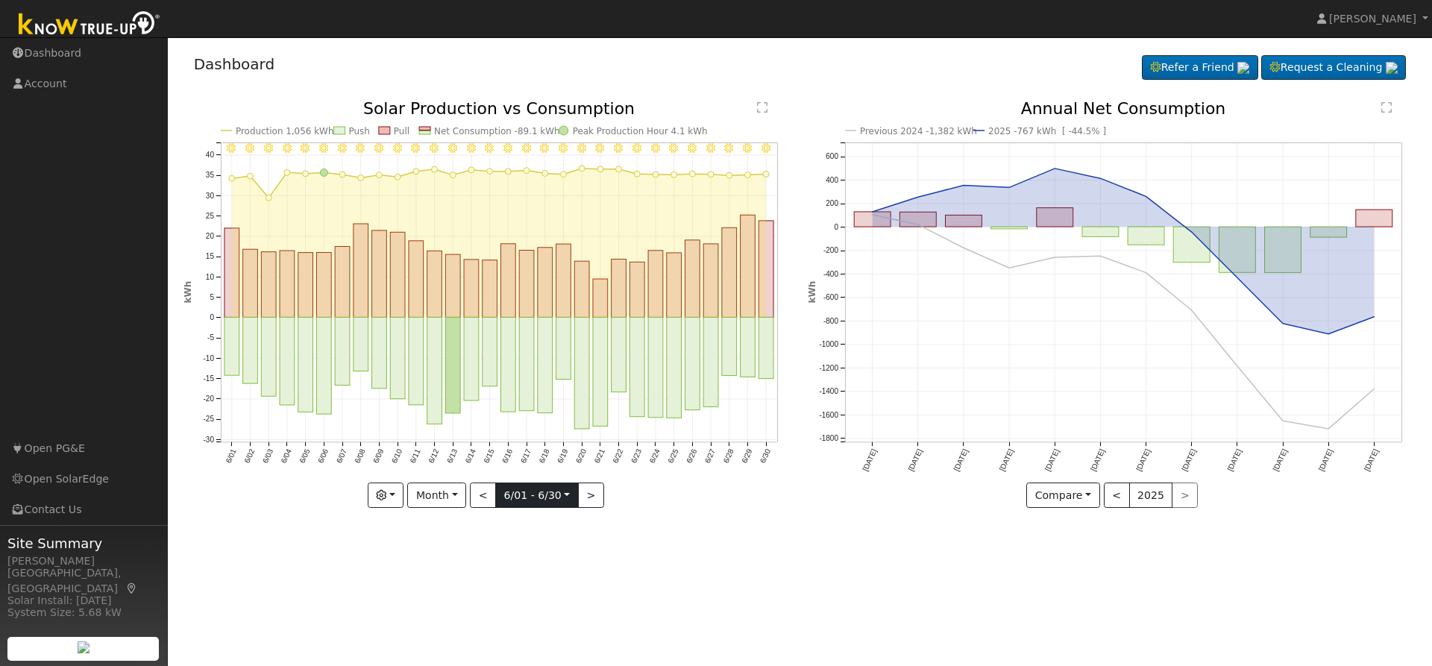
click at [521, 498] on input "2025-06-01" at bounding box center [537, 495] width 82 height 24
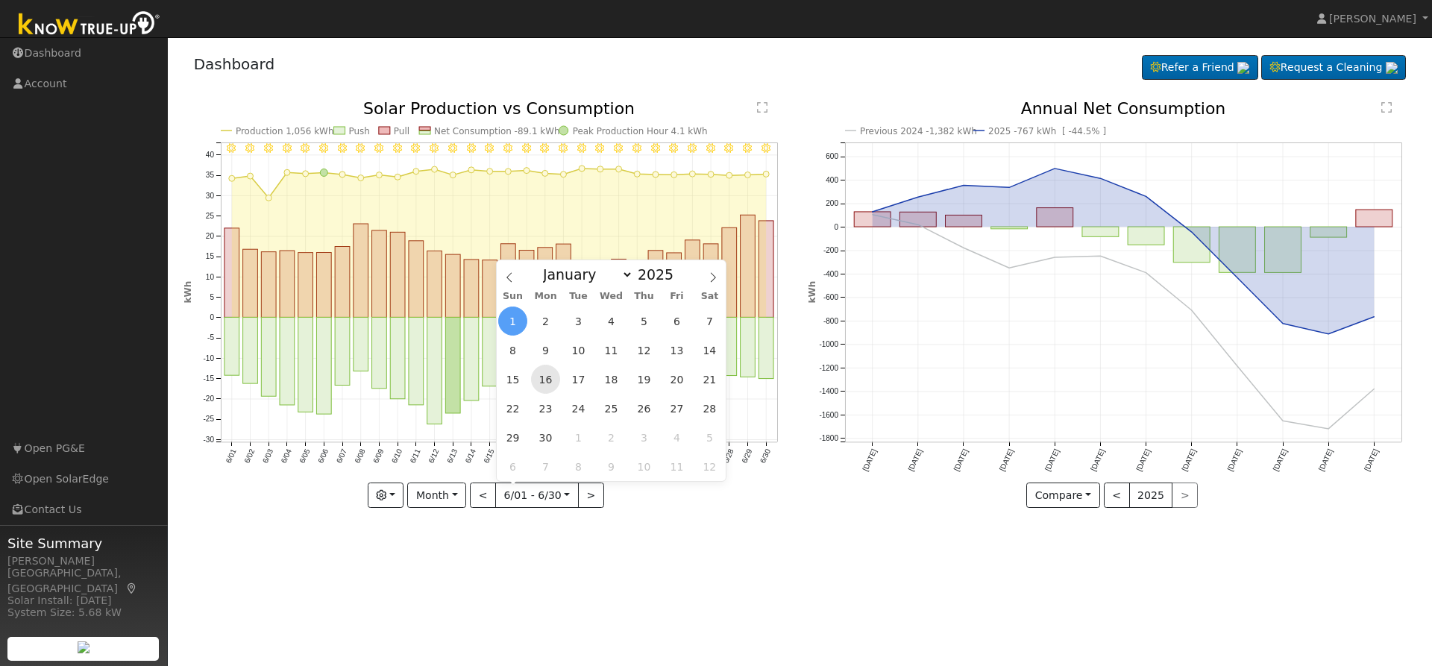
click at [544, 374] on span "16" at bounding box center [545, 379] width 29 height 29
type input "2025-06-16"
